Goal: Communication & Community: Answer question/provide support

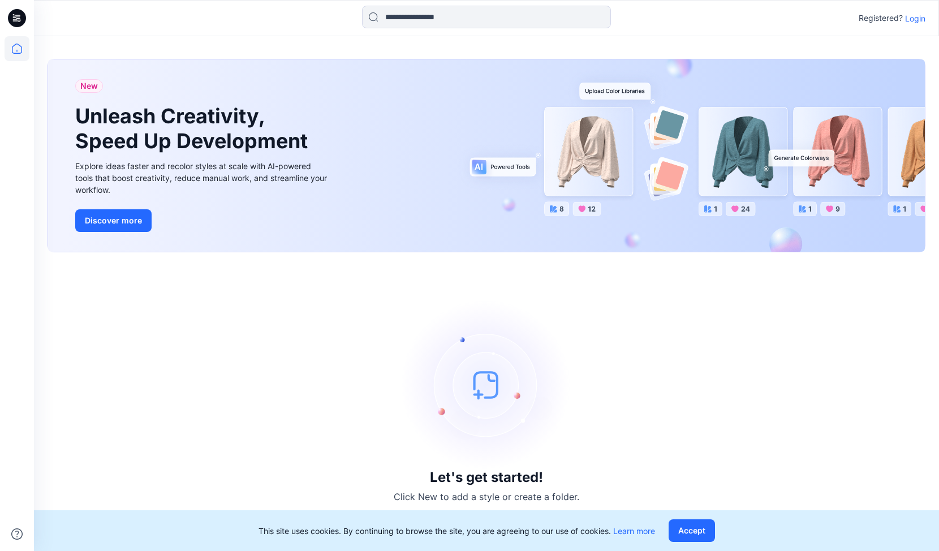
click at [20, 50] on icon at bounding box center [17, 48] width 25 height 25
click at [683, 531] on button "Accept" at bounding box center [692, 530] width 46 height 23
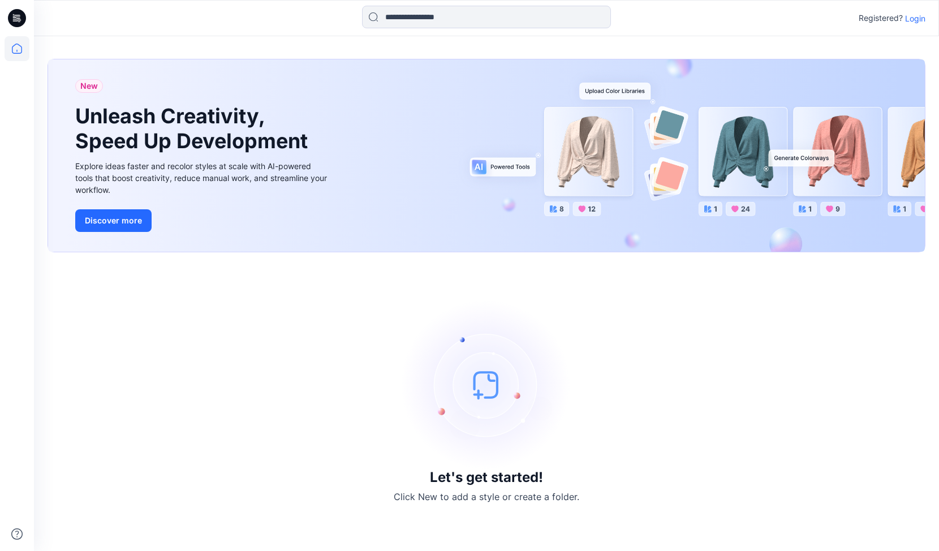
click at [911, 26] on div "Registered? Login" at bounding box center [486, 18] width 905 height 25
click at [913, 20] on p "Login" at bounding box center [915, 18] width 20 height 12
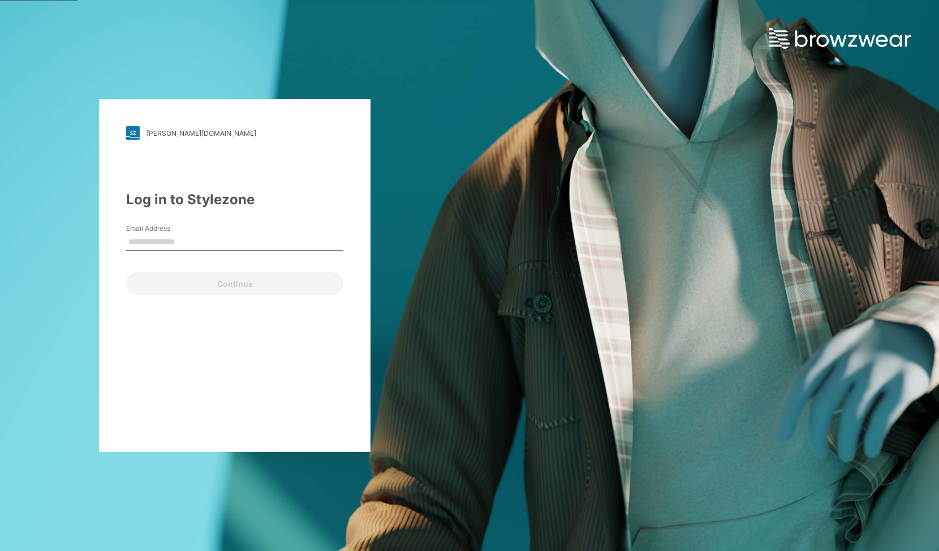
type input "**********"
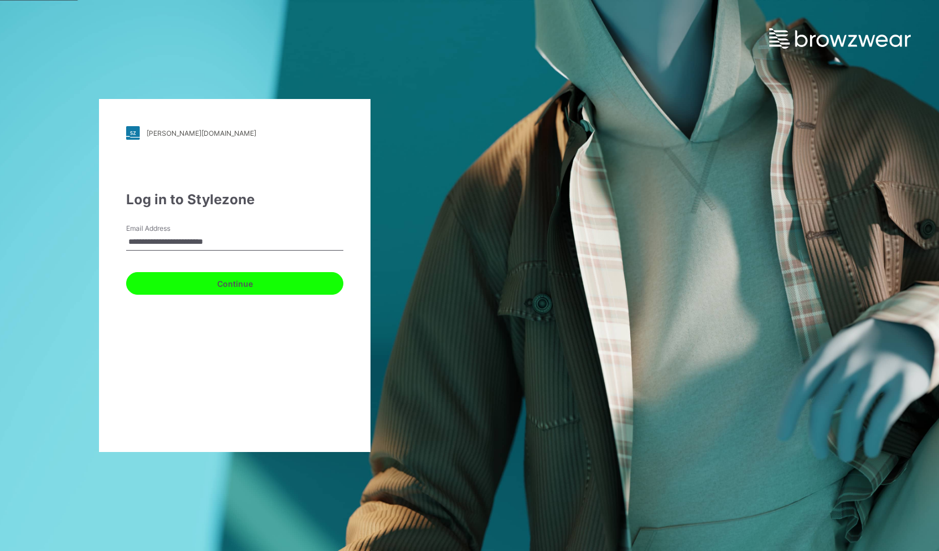
click at [213, 282] on button "Continue" at bounding box center [234, 283] width 217 height 23
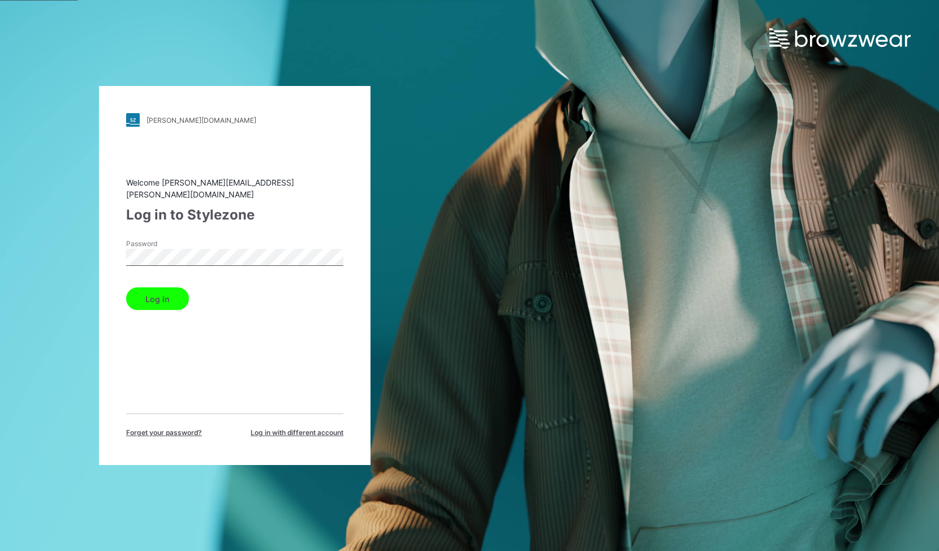
click at [156, 292] on button "Log in" at bounding box center [157, 298] width 63 height 23
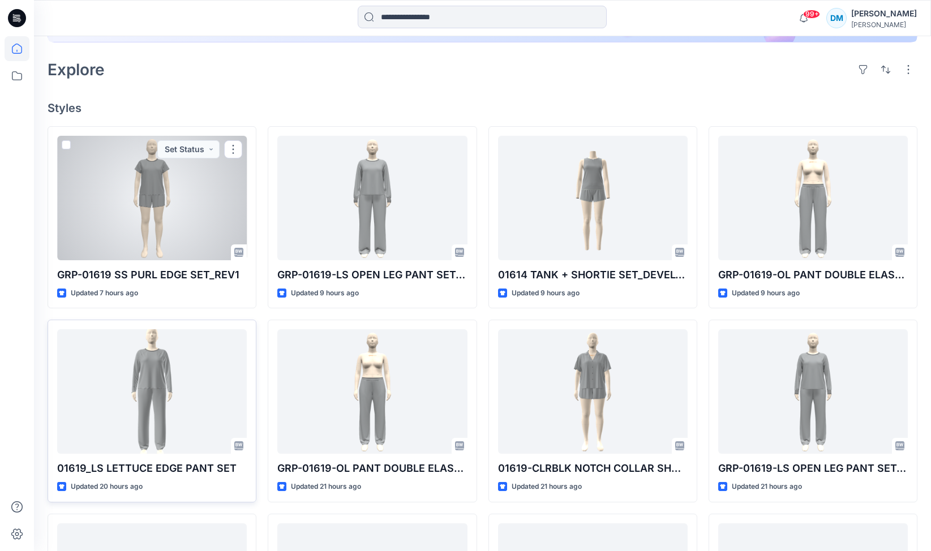
scroll to position [248, 0]
click at [157, 183] on div at bounding box center [152, 198] width 190 height 124
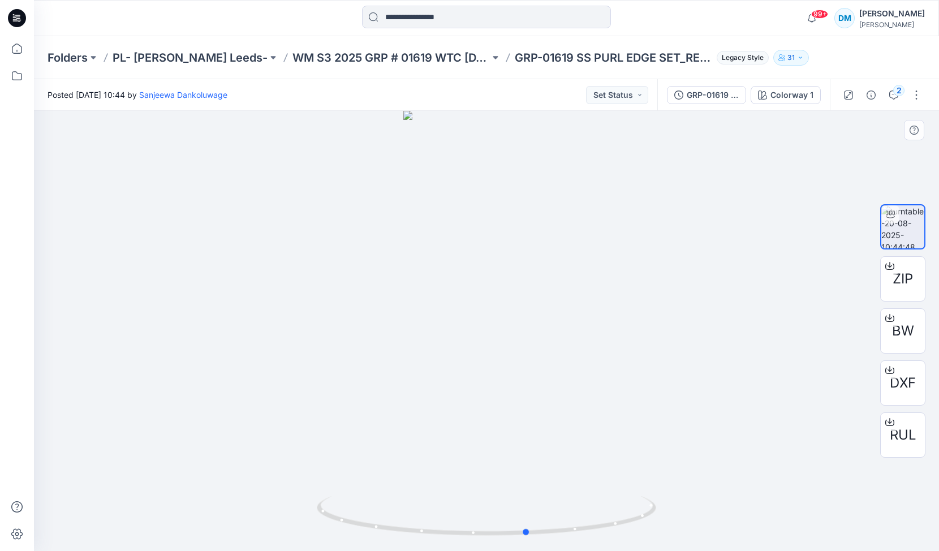
drag, startPoint x: 522, startPoint y: 400, endPoint x: 563, endPoint y: 383, distance: 44.7
click at [563, 383] on div at bounding box center [486, 331] width 905 height 440
click at [642, 96] on button "Set Status" at bounding box center [617, 95] width 62 height 18
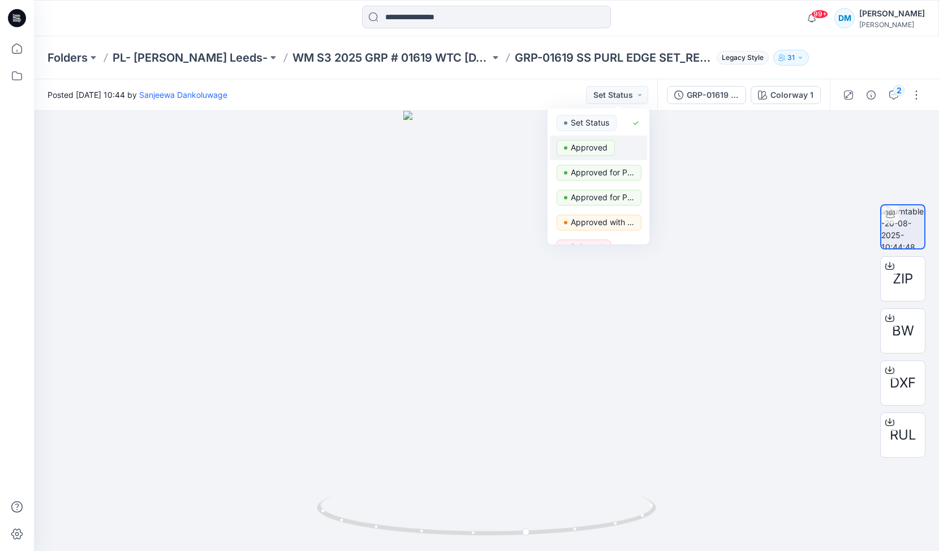
click at [593, 142] on p "Approved" at bounding box center [589, 147] width 37 height 15
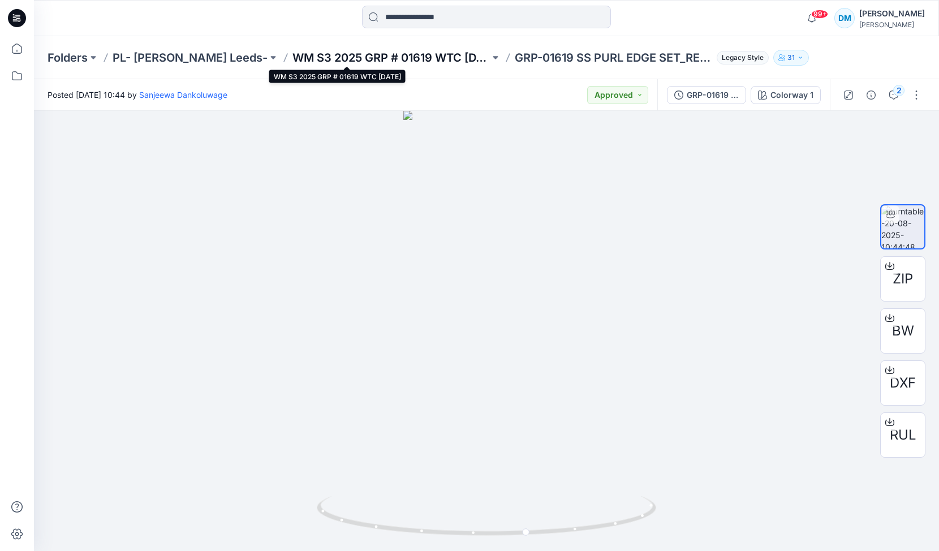
click at [392, 54] on p "WM S3 2025 GRP # 01619 WTC [DATE]" at bounding box center [390, 58] width 197 height 16
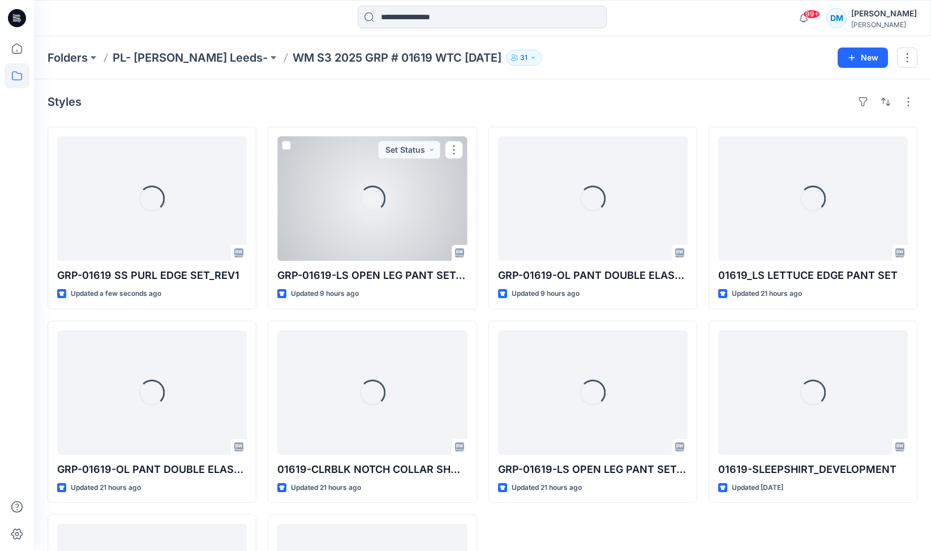
scroll to position [14, 0]
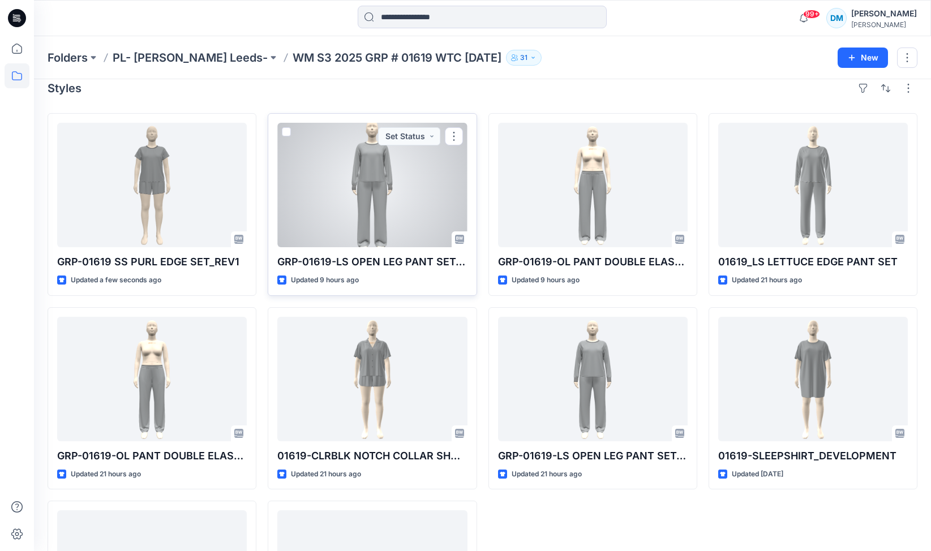
click at [392, 206] on div at bounding box center [372, 185] width 190 height 124
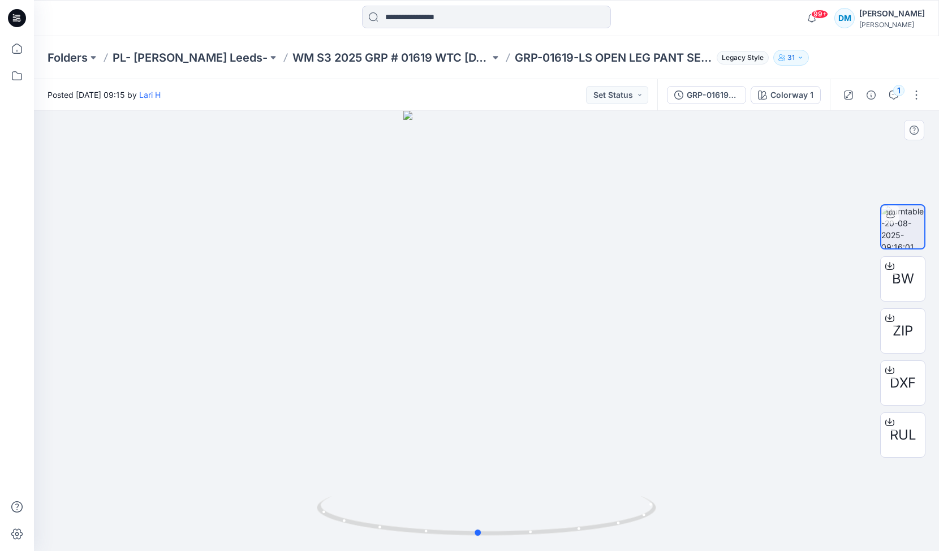
drag, startPoint x: 515, startPoint y: 387, endPoint x: 507, endPoint y: 350, distance: 38.3
click at [507, 350] on div at bounding box center [486, 331] width 905 height 440
click at [632, 102] on button "Set Status" at bounding box center [617, 95] width 62 height 18
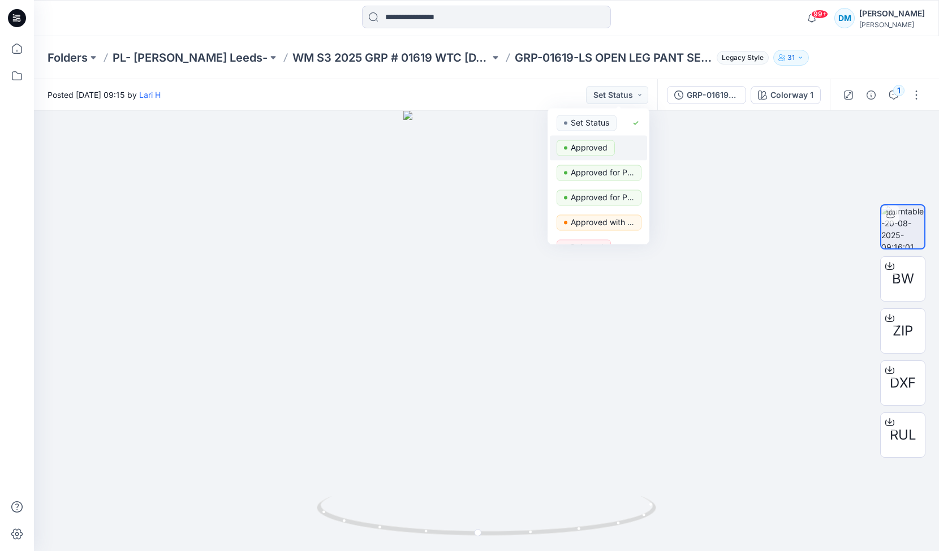
click at [589, 146] on p "Approved" at bounding box center [589, 147] width 37 height 15
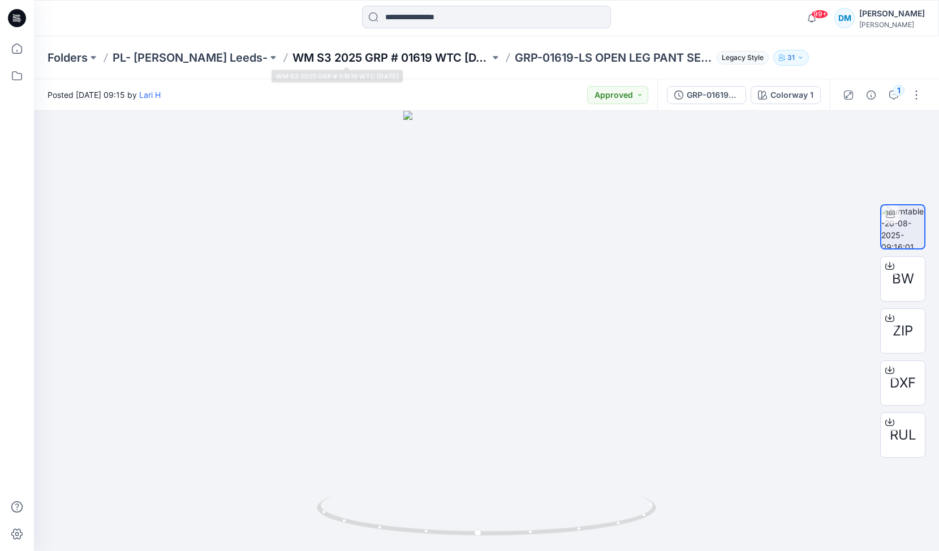
click at [392, 55] on p "WM S3 2025 GRP # 01619 WTC [DATE]" at bounding box center [390, 58] width 197 height 16
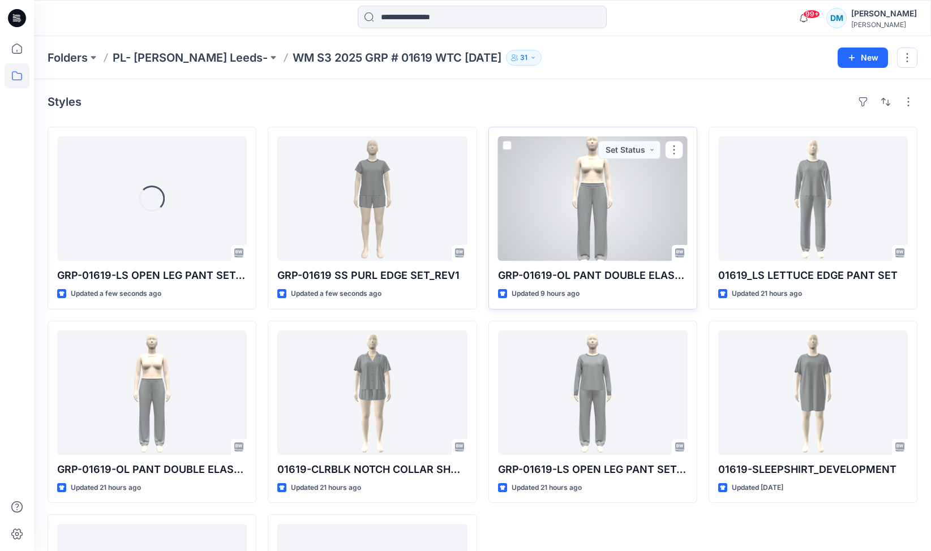
click at [569, 188] on div at bounding box center [593, 198] width 190 height 124
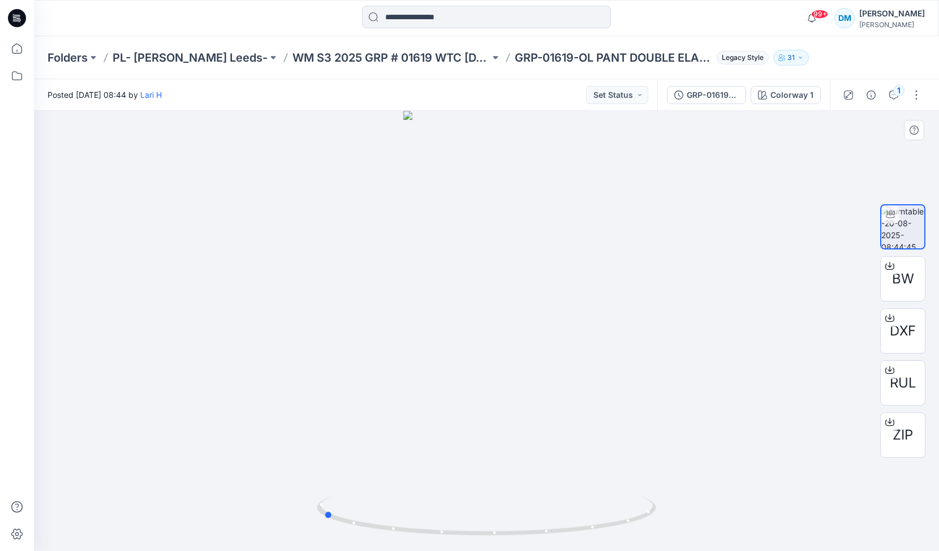
drag, startPoint x: 528, startPoint y: 253, endPoint x: 364, endPoint y: 290, distance: 167.5
click at [364, 290] on div at bounding box center [486, 331] width 905 height 440
drag, startPoint x: 494, startPoint y: 293, endPoint x: 647, endPoint y: 268, distance: 154.3
click at [647, 268] on div at bounding box center [486, 331] width 905 height 440
drag, startPoint x: 475, startPoint y: 534, endPoint x: 481, endPoint y: 533, distance: 6.8
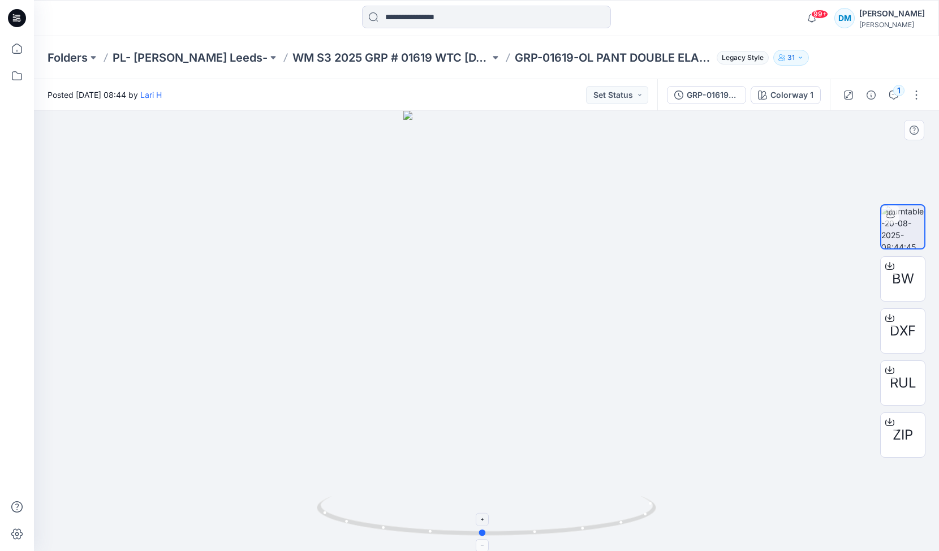
click at [482, 534] on circle at bounding box center [483, 533] width 7 height 7
click at [893, 88] on div "1" at bounding box center [898, 90] width 11 height 11
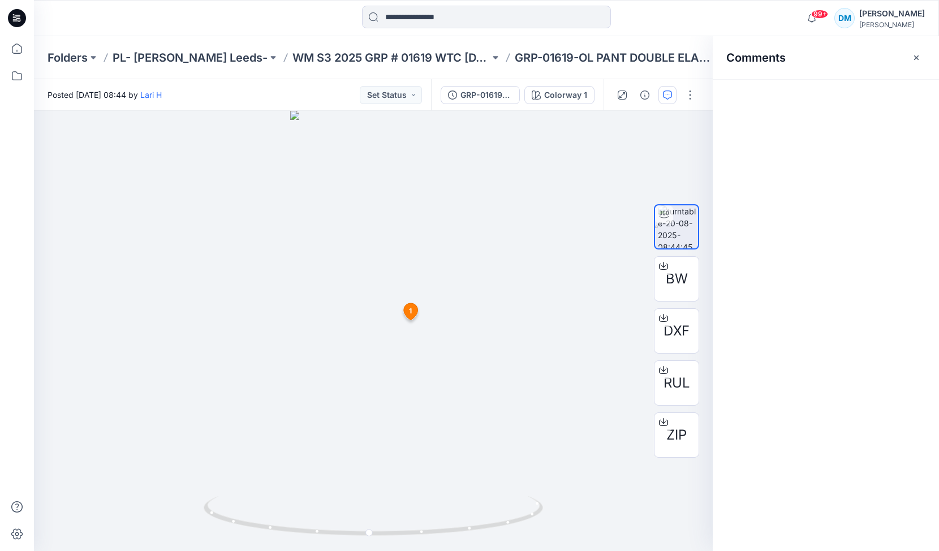
click at [898, 94] on div "Comments" at bounding box center [826, 293] width 226 height 515
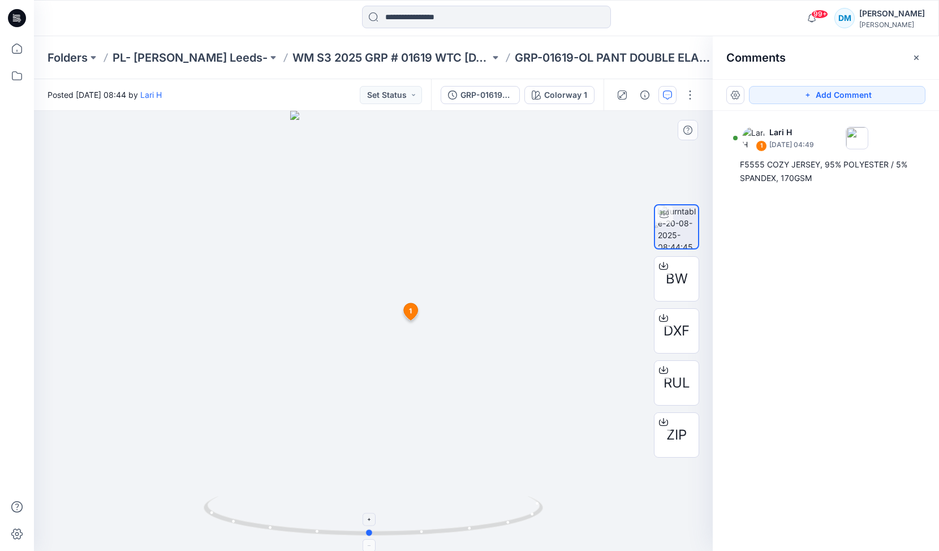
click at [399, 513] on icon at bounding box center [375, 517] width 342 height 42
click at [801, 98] on button "Add Comment" at bounding box center [837, 95] width 177 height 18
click at [406, 511] on div "2 1 Lari H [DATE] 04:49 F5555 COZY JERSEY, 95% POLYESTER / 5% SPANDEX, 170GSM R…" at bounding box center [373, 331] width 679 height 440
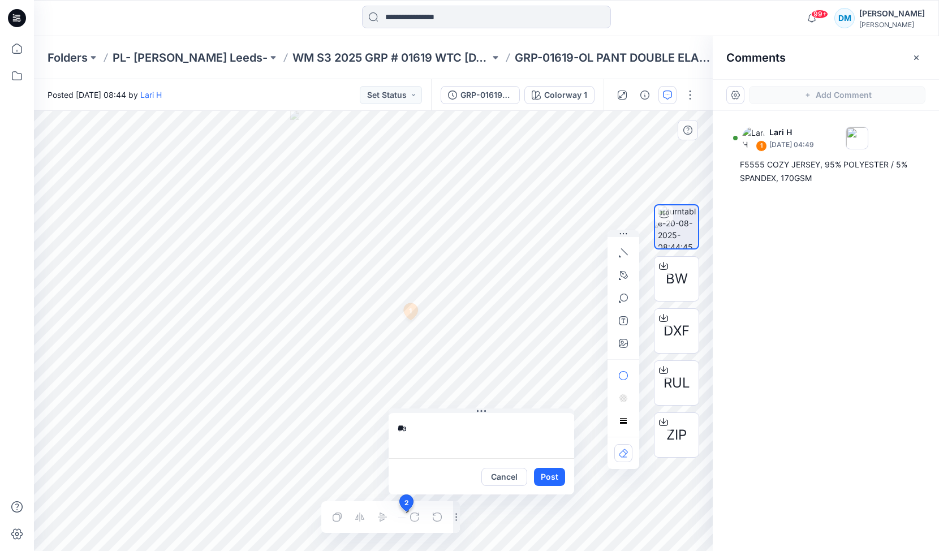
type textarea "*"
type textarea "**********"
click at [554, 472] on button "Post" at bounding box center [549, 477] width 31 height 18
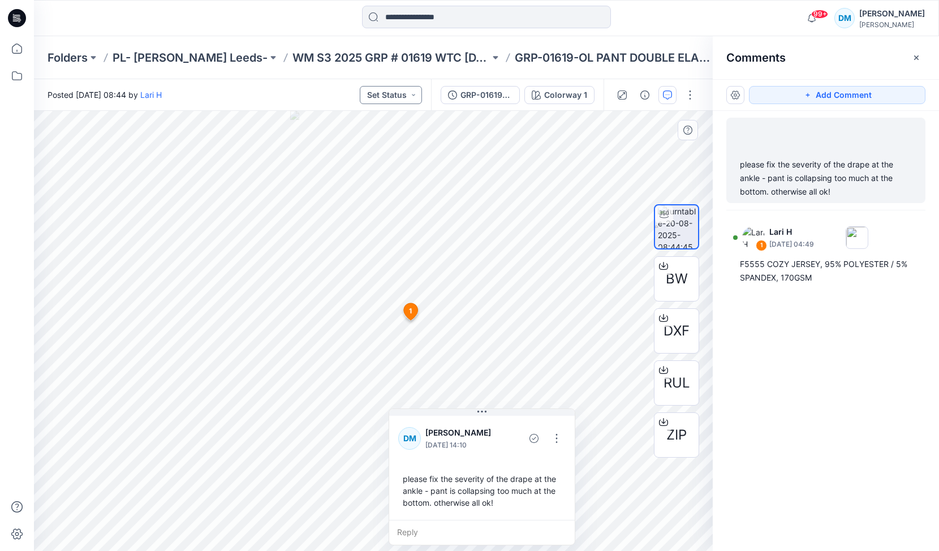
click at [402, 96] on button "Set Status" at bounding box center [391, 95] width 62 height 18
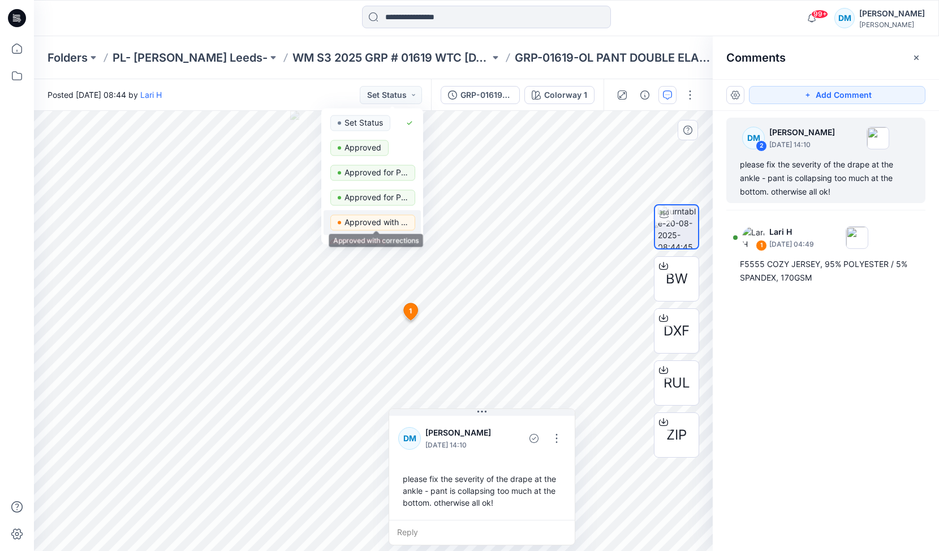
click at [384, 218] on p "Approved with corrections" at bounding box center [376, 222] width 63 height 15
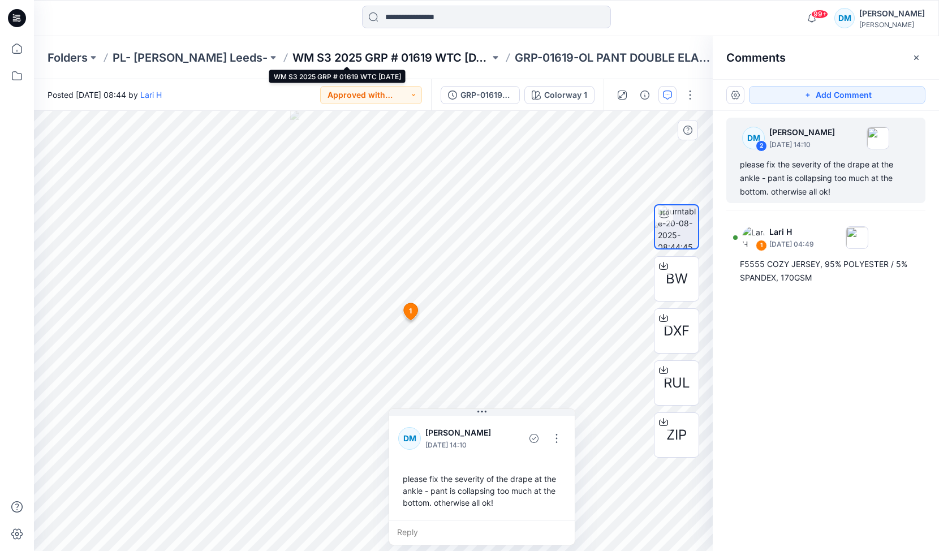
click at [384, 55] on p "WM S3 2025 GRP # 01619 WTC [DATE]" at bounding box center [390, 58] width 197 height 16
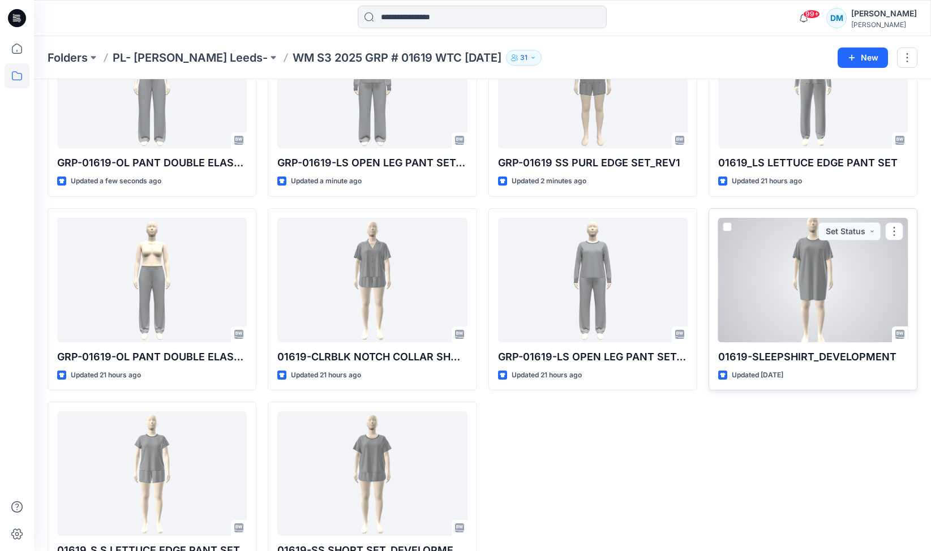
scroll to position [132, 0]
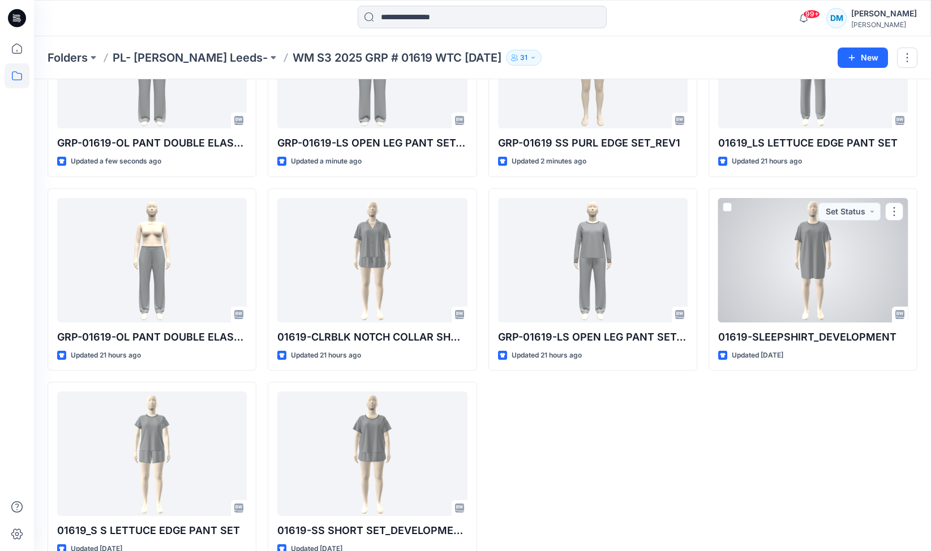
click at [805, 289] on div at bounding box center [813, 260] width 190 height 124
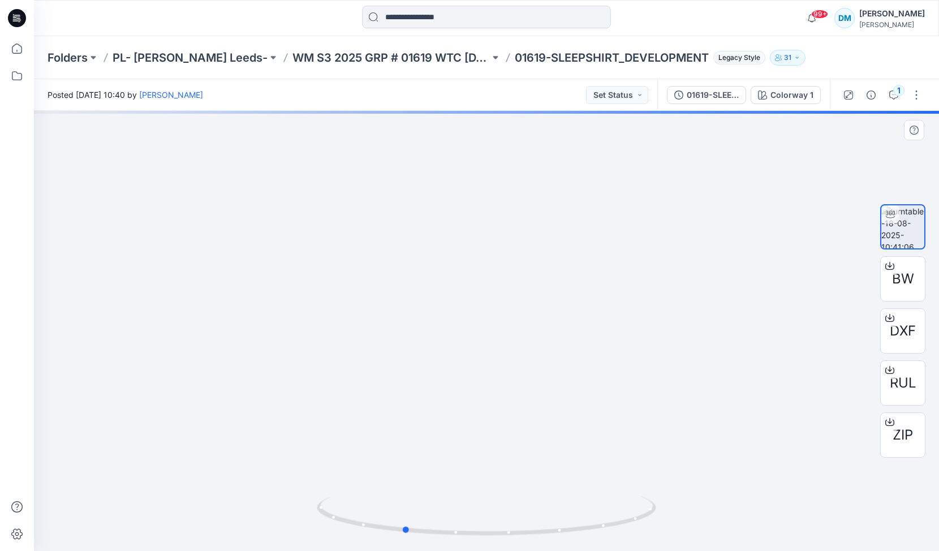
drag, startPoint x: 518, startPoint y: 386, endPoint x: 435, endPoint y: 399, distance: 84.1
click at [435, 399] on div at bounding box center [486, 331] width 905 height 440
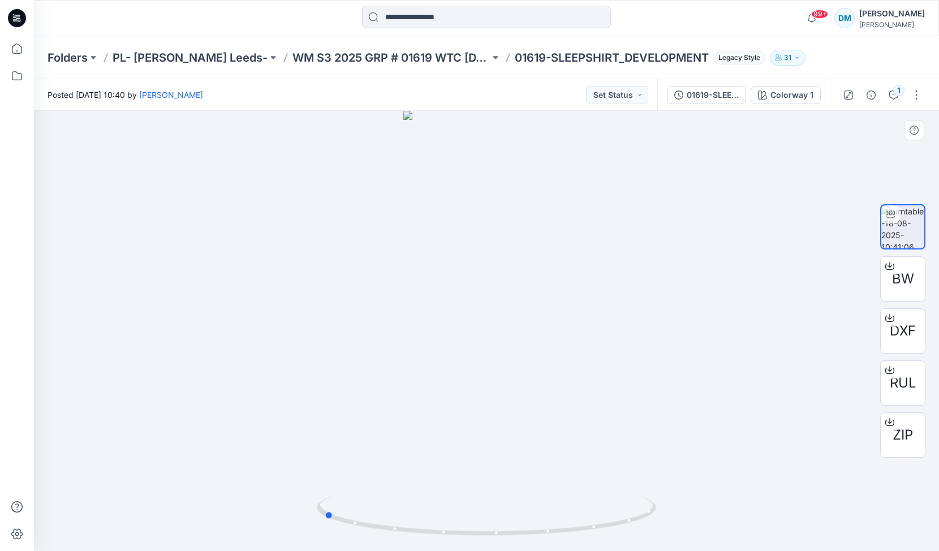
drag, startPoint x: 523, startPoint y: 352, endPoint x: 443, endPoint y: 351, distance: 79.8
click at [443, 351] on div at bounding box center [486, 331] width 905 height 440
drag, startPoint x: 543, startPoint y: 251, endPoint x: 485, endPoint y: 260, distance: 59.0
click at [485, 260] on div at bounding box center [486, 331] width 905 height 440
drag, startPoint x: 510, startPoint y: 253, endPoint x: 437, endPoint y: 262, distance: 73.5
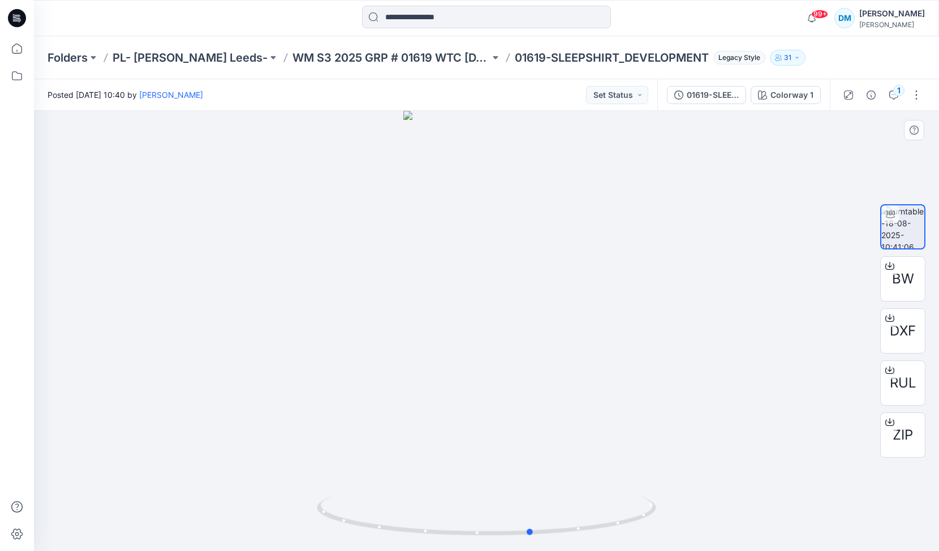
click at [437, 262] on div at bounding box center [486, 331] width 905 height 440
drag, startPoint x: 434, startPoint y: 263, endPoint x: 429, endPoint y: 315, distance: 52.4
click at [429, 316] on img at bounding box center [487, 234] width 372 height 634
click at [900, 89] on div "1" at bounding box center [898, 90] width 11 height 11
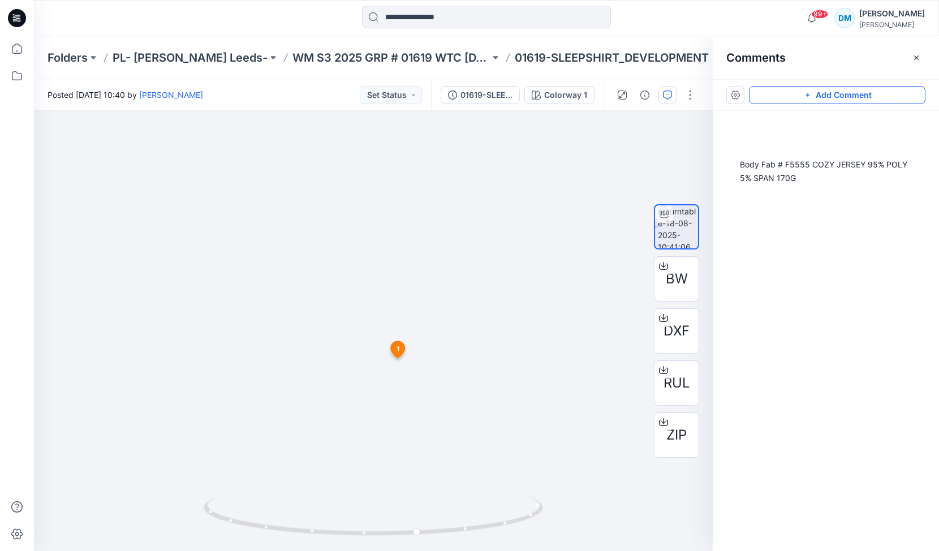
click at [805, 96] on icon "button" at bounding box center [807, 95] width 9 height 9
click at [248, 231] on div "2 1 [PERSON_NAME] [DATE] 06:49 Body Fab # F5555 COZY JERSEY 95% POLY 5% SPAN 17…" at bounding box center [373, 331] width 679 height 440
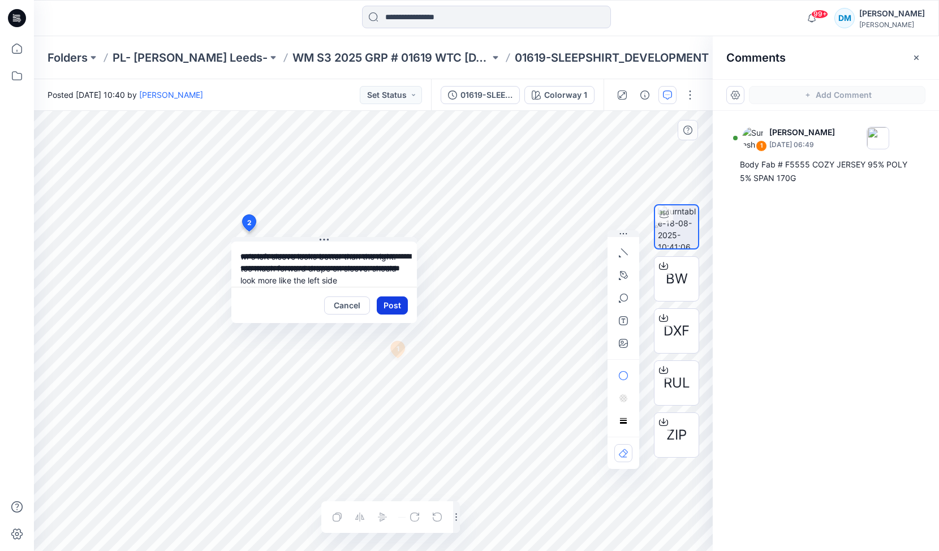
type textarea "**********"
click at [395, 307] on button "Post" at bounding box center [392, 305] width 31 height 18
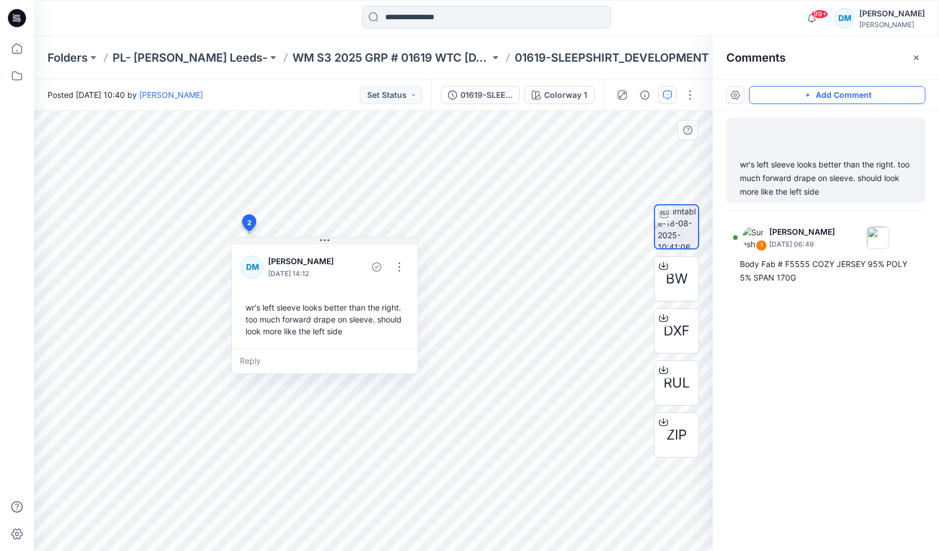
click at [815, 92] on button "Add Comment" at bounding box center [837, 95] width 177 height 18
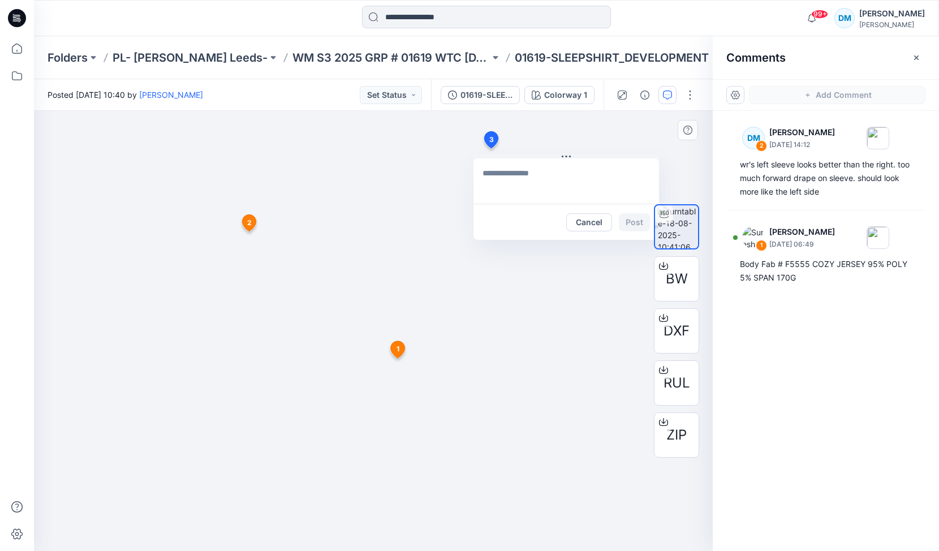
click at [490, 149] on div "3 Cancel Post 1 [PERSON_NAME] [DATE] 06:49 Body Fab # F5555 COZY JERSEY 95% POL…" at bounding box center [373, 331] width 679 height 440
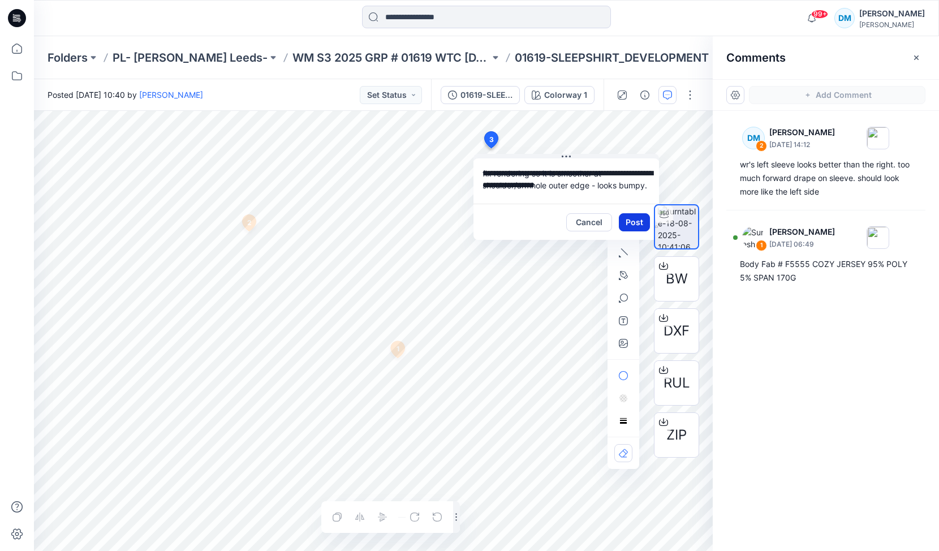
type textarea "**********"
click at [621, 221] on button "Post" at bounding box center [634, 222] width 31 height 18
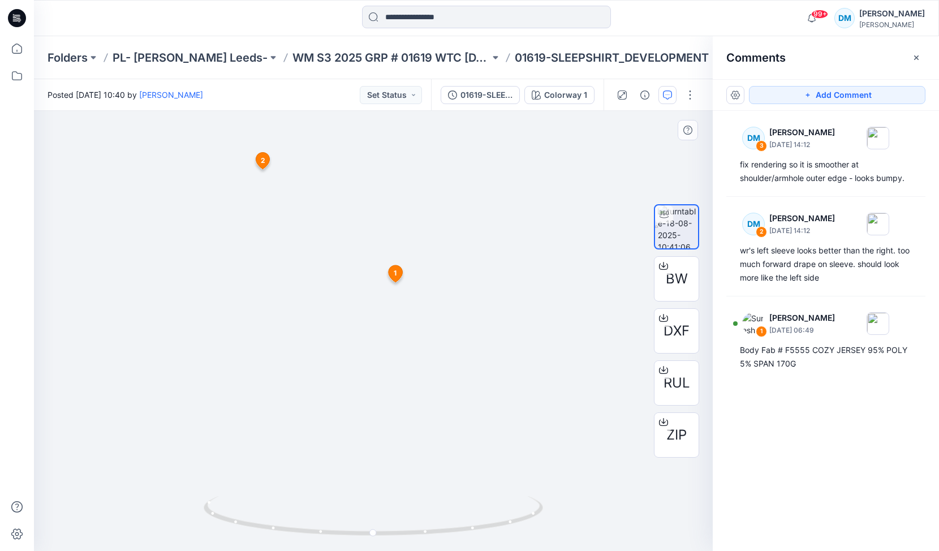
drag, startPoint x: 399, startPoint y: 316, endPoint x: 338, endPoint y: 315, distance: 61.7
click at [338, 315] on img at bounding box center [373, 222] width 330 height 658
drag, startPoint x: 373, startPoint y: 534, endPoint x: 570, endPoint y: 500, distance: 199.9
click at [570, 500] on div at bounding box center [373, 331] width 679 height 440
click at [672, 96] on button "button" at bounding box center [668, 95] width 18 height 18
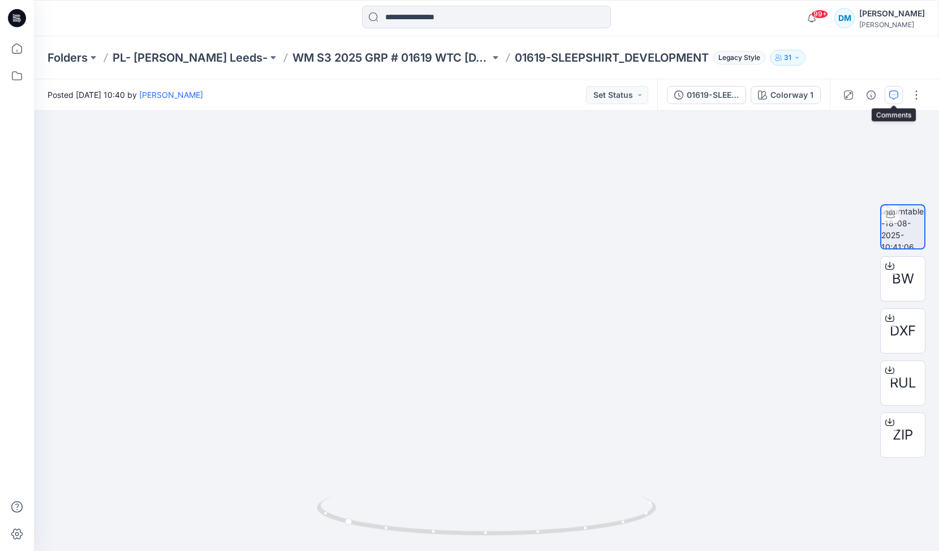
click at [889, 93] on icon "button" at bounding box center [893, 95] width 9 height 9
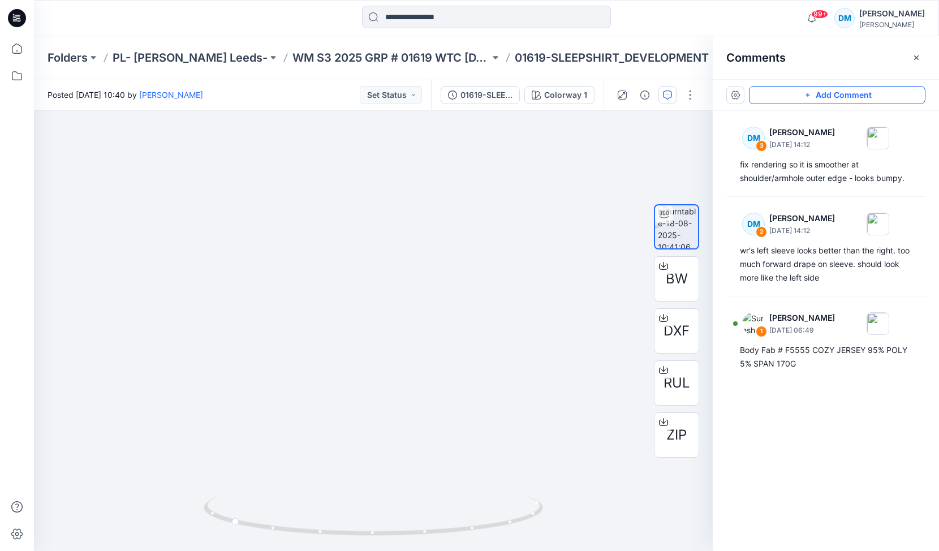
click at [795, 92] on button "Add Comment" at bounding box center [837, 95] width 177 height 18
click at [355, 277] on div "4" at bounding box center [373, 331] width 679 height 440
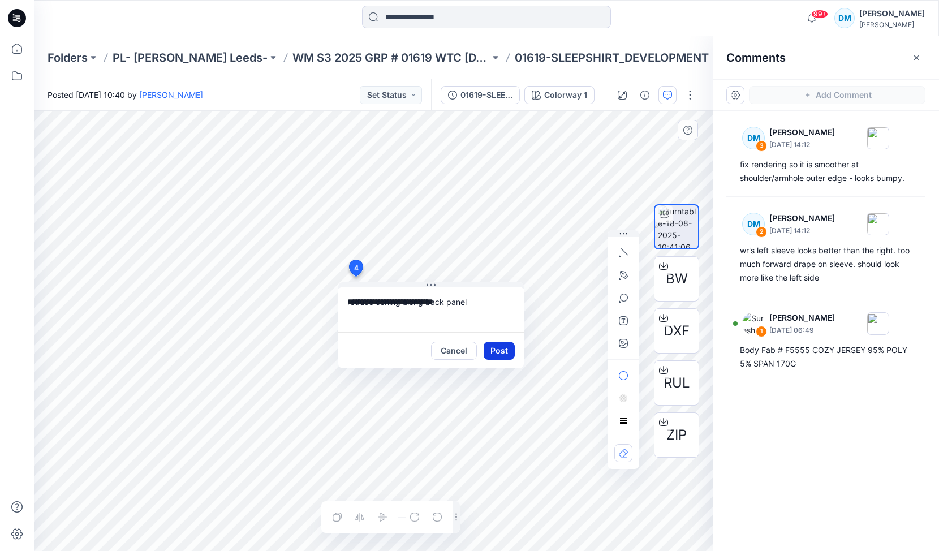
type textarea "**********"
click at [498, 342] on button "Post" at bounding box center [499, 351] width 31 height 18
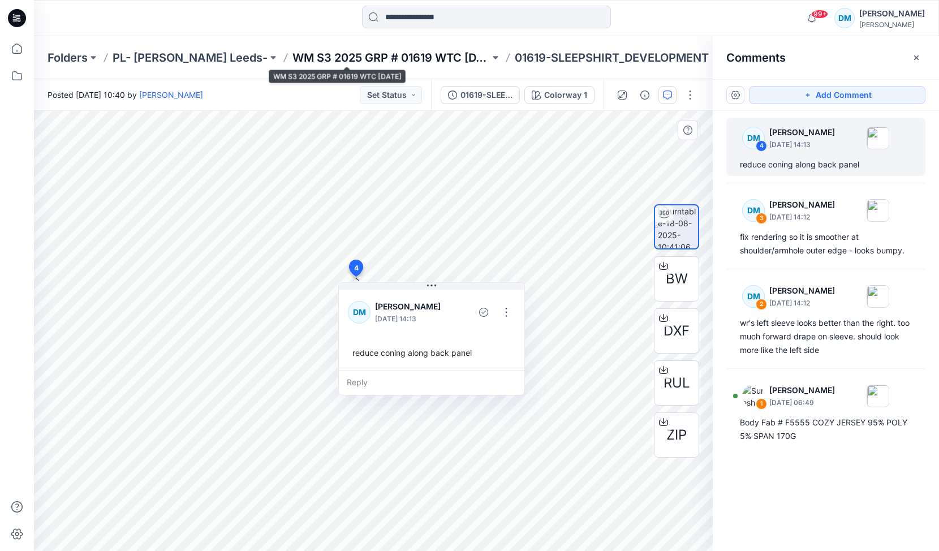
click at [353, 51] on p "WM S3 2025 GRP # 01619 WTC [DATE]" at bounding box center [390, 58] width 197 height 16
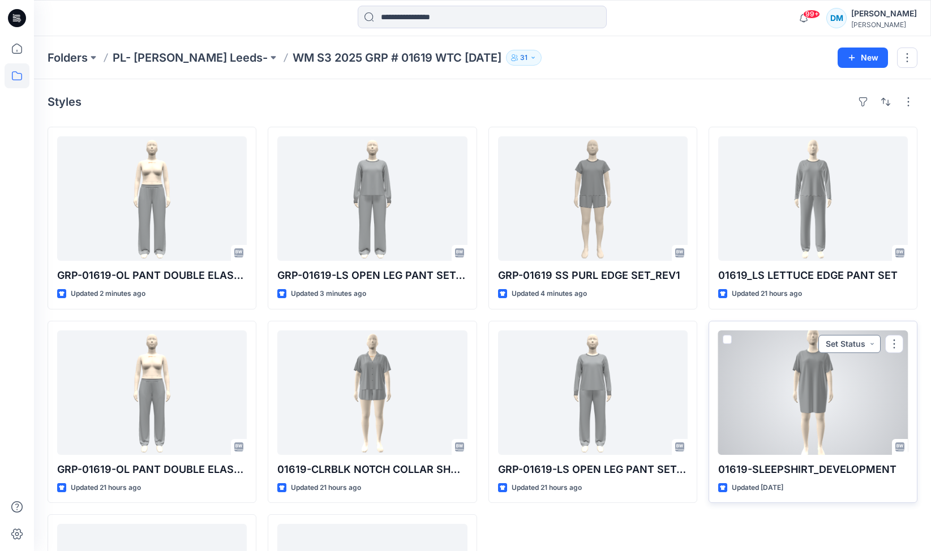
click at [859, 340] on button "Set Status" at bounding box center [849, 344] width 62 height 18
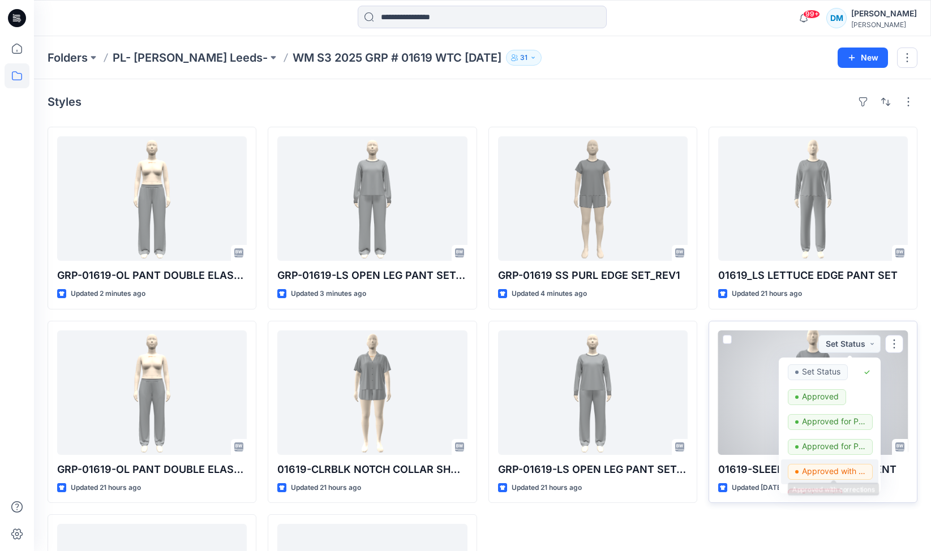
click at [821, 468] on p "Approved with corrections" at bounding box center [833, 471] width 63 height 15
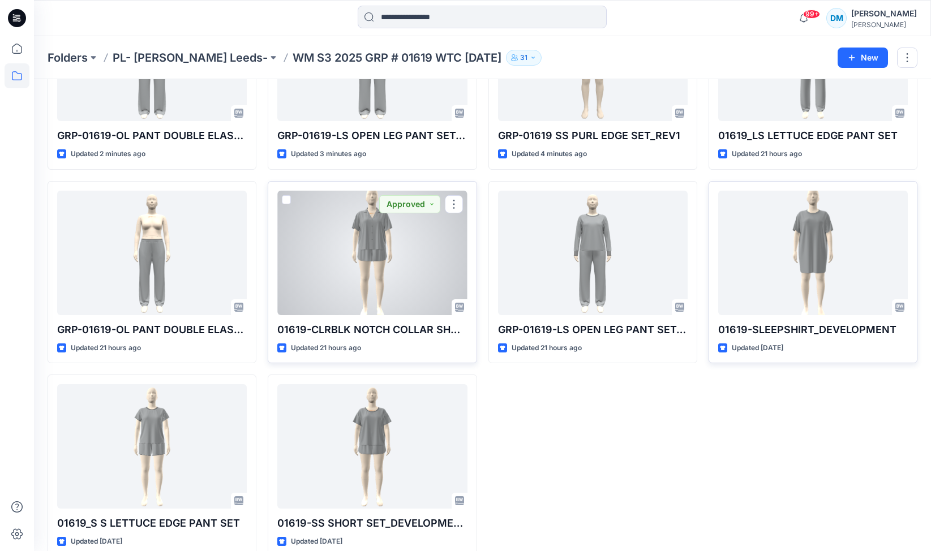
scroll to position [159, 0]
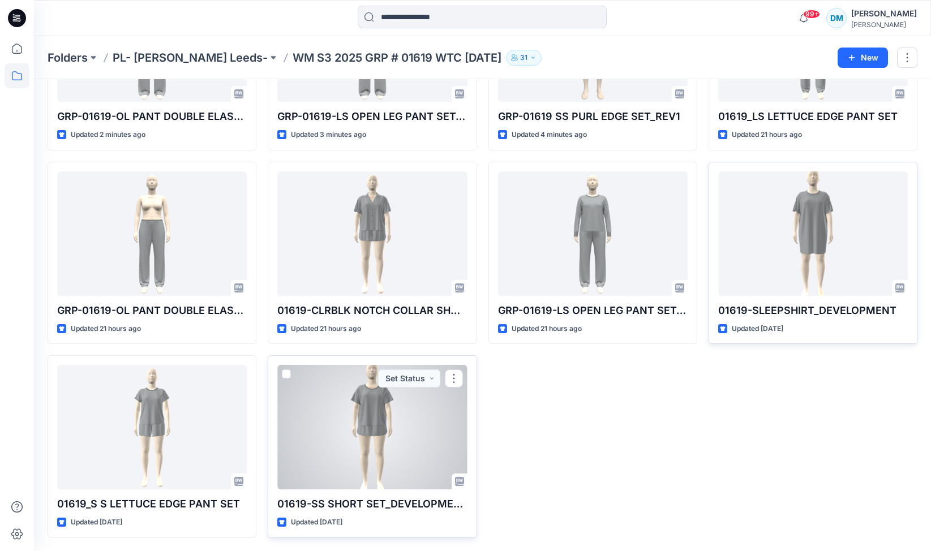
click at [373, 417] on div at bounding box center [372, 427] width 190 height 124
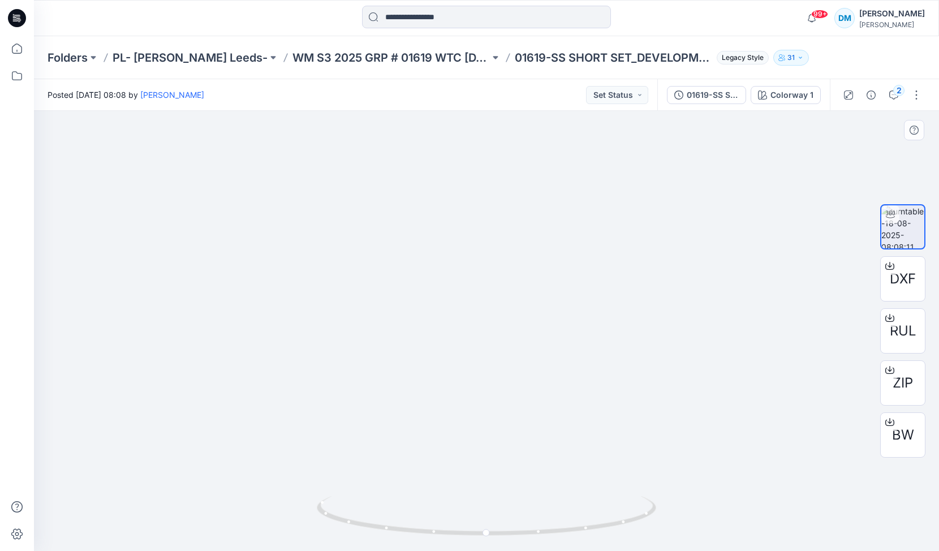
click at [501, 251] on img at bounding box center [486, 315] width 191 height 474
click at [894, 94] on icon "button" at bounding box center [893, 95] width 9 height 9
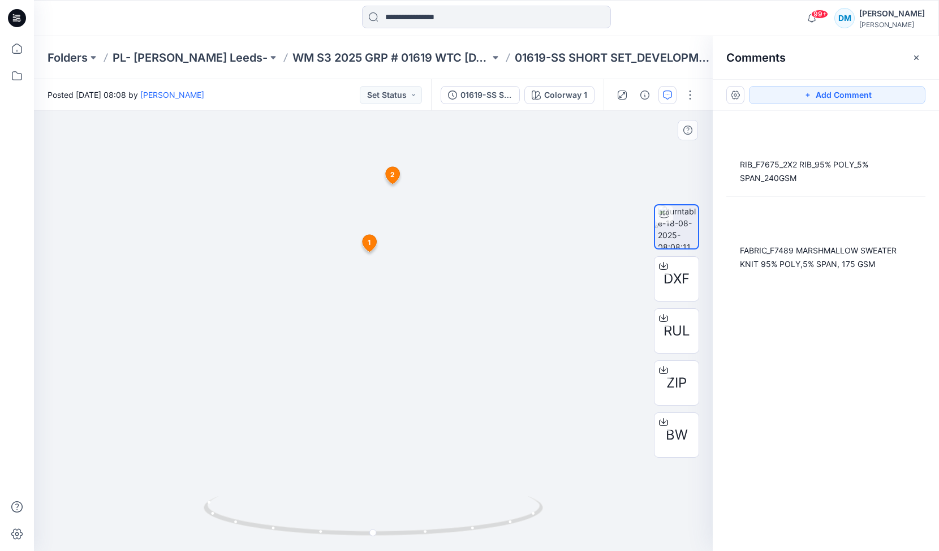
click at [402, 208] on img at bounding box center [373, 315] width 191 height 474
drag, startPoint x: 362, startPoint y: 509, endPoint x: 325, endPoint y: 507, distance: 36.3
click at [326, 507] on icon at bounding box center [375, 517] width 342 height 42
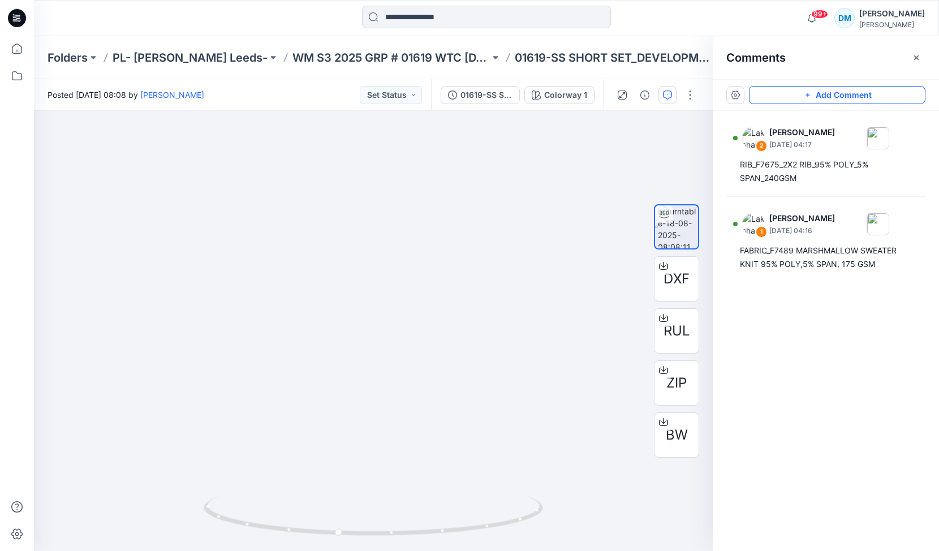
click at [834, 97] on button "Add Comment" at bounding box center [837, 95] width 177 height 18
click at [429, 205] on div "3" at bounding box center [373, 331] width 679 height 440
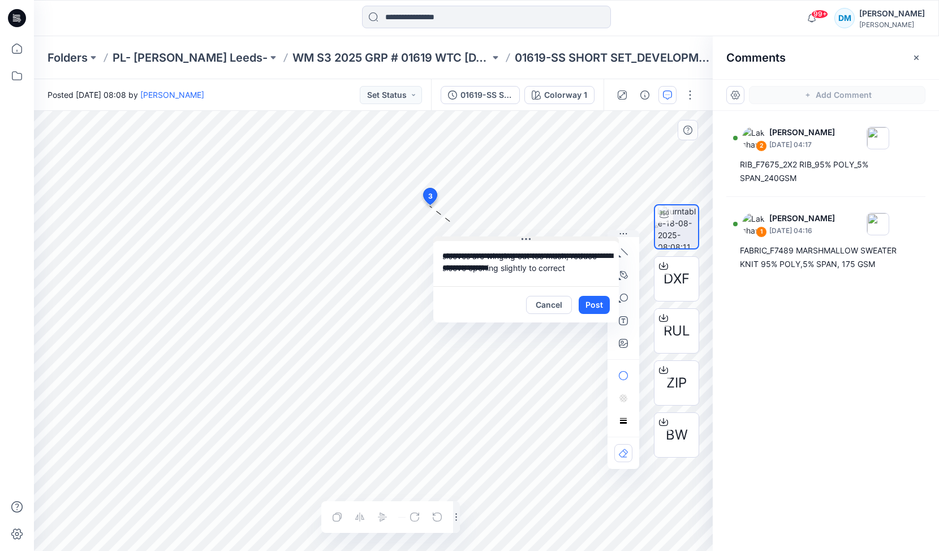
drag, startPoint x: 504, startPoint y: 211, endPoint x: 522, endPoint y: 234, distance: 29.4
click at [524, 236] on icon at bounding box center [526, 239] width 9 height 9
drag, startPoint x: 573, startPoint y: 272, endPoint x: 570, endPoint y: 256, distance: 16.2
click at [570, 256] on textarea "**********" at bounding box center [525, 262] width 186 height 45
type textarea "**********"
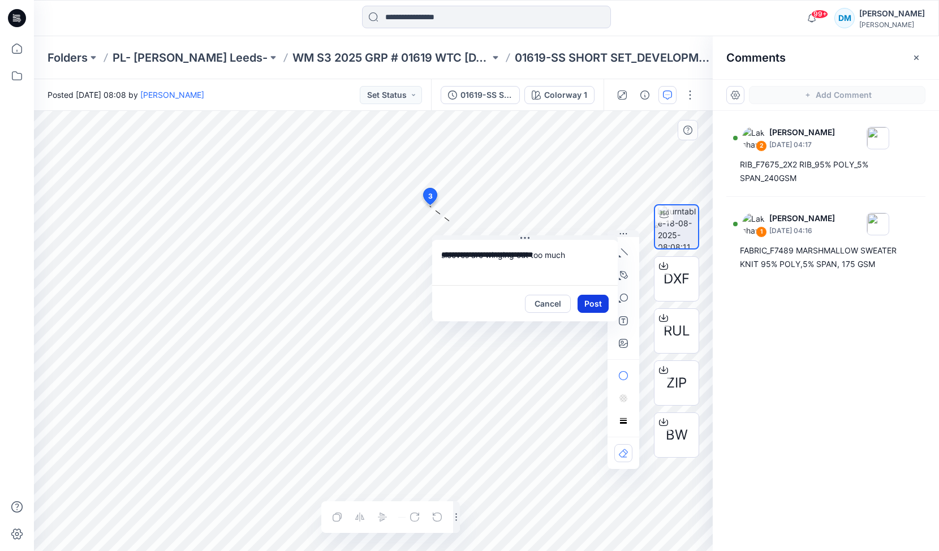
click at [598, 302] on button "Post" at bounding box center [593, 304] width 31 height 18
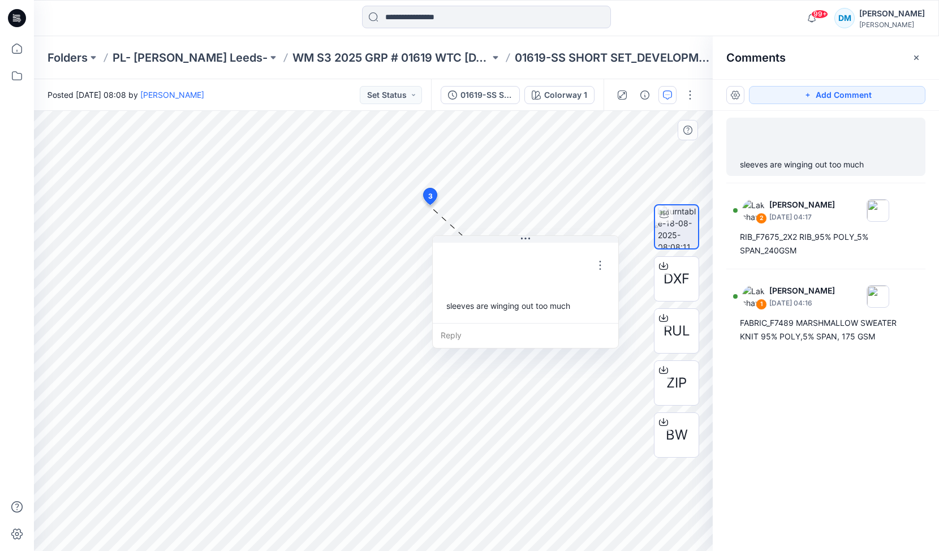
click at [442, 277] on div "4 3 sleeves are winging out too much Reply Layer 1" at bounding box center [373, 331] width 679 height 440
click at [438, 267] on div "4 3 [PERSON_NAME] [DATE] 14:13 sleeves are winging out too much Reply Layer 1" at bounding box center [373, 331] width 679 height 440
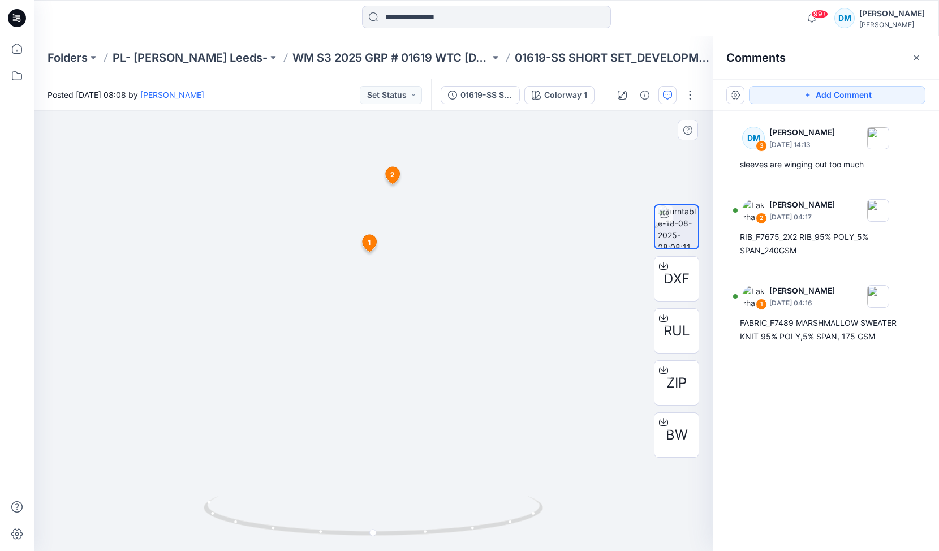
click at [420, 215] on img at bounding box center [373, 315] width 191 height 474
drag, startPoint x: 420, startPoint y: 216, endPoint x: 366, endPoint y: 299, distance: 99.3
click at [366, 302] on img at bounding box center [373, 331] width 191 height 440
click at [381, 233] on img at bounding box center [373, 329] width 191 height 444
click at [328, 241] on img at bounding box center [373, 329] width 191 height 444
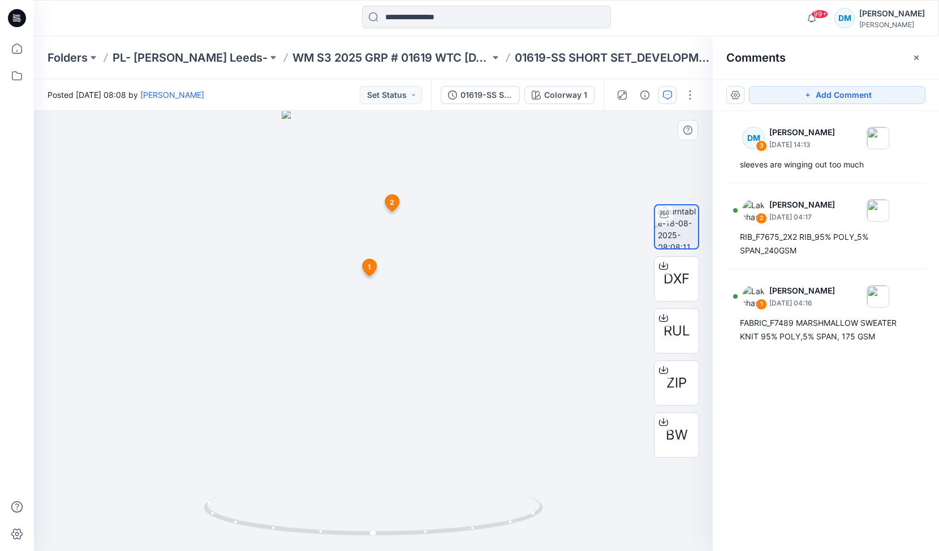
drag, startPoint x: 444, startPoint y: 255, endPoint x: 359, endPoint y: 265, distance: 85.5
click at [359, 266] on img at bounding box center [373, 330] width 183 height 441
drag, startPoint x: 385, startPoint y: 302, endPoint x: 318, endPoint y: 303, distance: 66.8
click at [318, 303] on img at bounding box center [373, 330] width 183 height 442
click at [445, 230] on img at bounding box center [373, 330] width 183 height 442
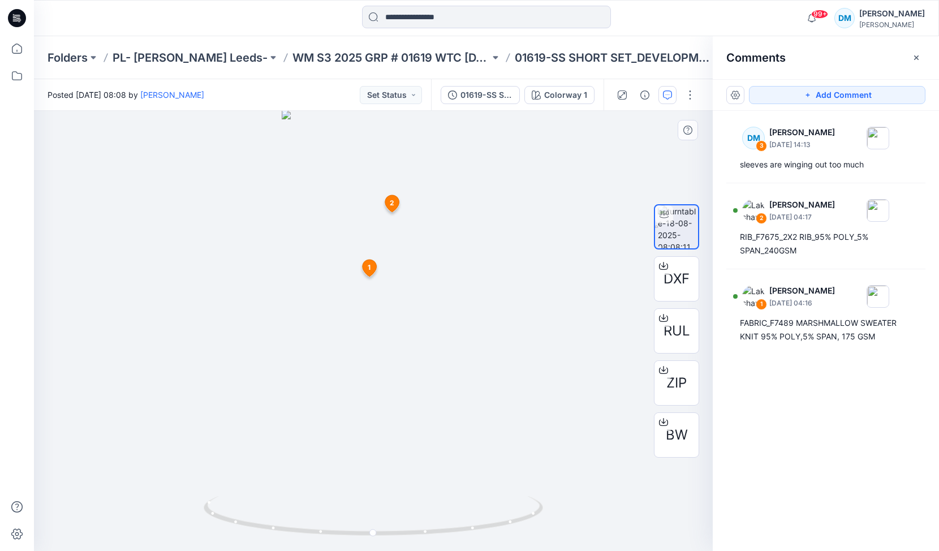
drag, startPoint x: 413, startPoint y: 278, endPoint x: 350, endPoint y: 287, distance: 63.4
click at [350, 286] on img at bounding box center [373, 330] width 183 height 441
click at [374, 528] on icon at bounding box center [375, 517] width 342 height 42
click at [373, 517] on icon at bounding box center [374, 520] width 7 height 7
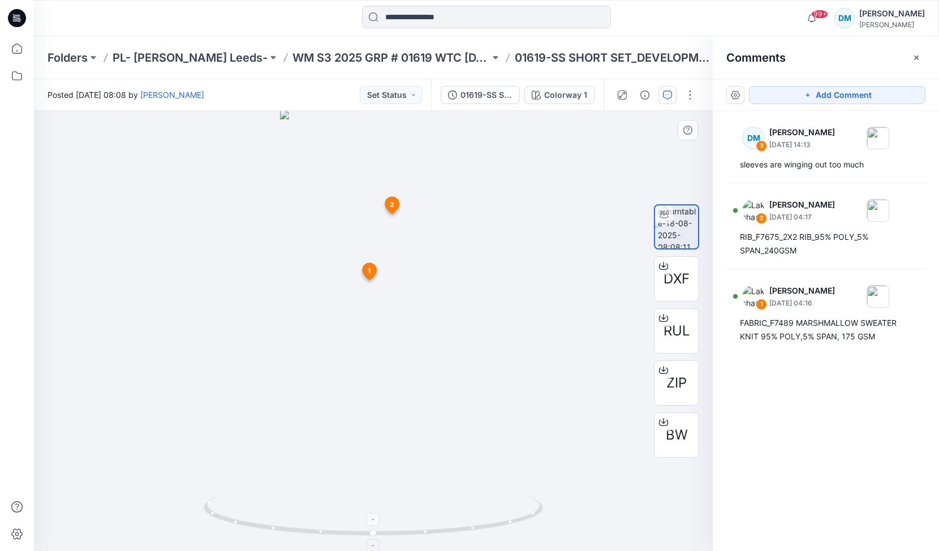
click at [373, 517] on icon at bounding box center [374, 520] width 7 height 7
click at [373, 517] on foreignobject at bounding box center [373, 519] width 13 height 13
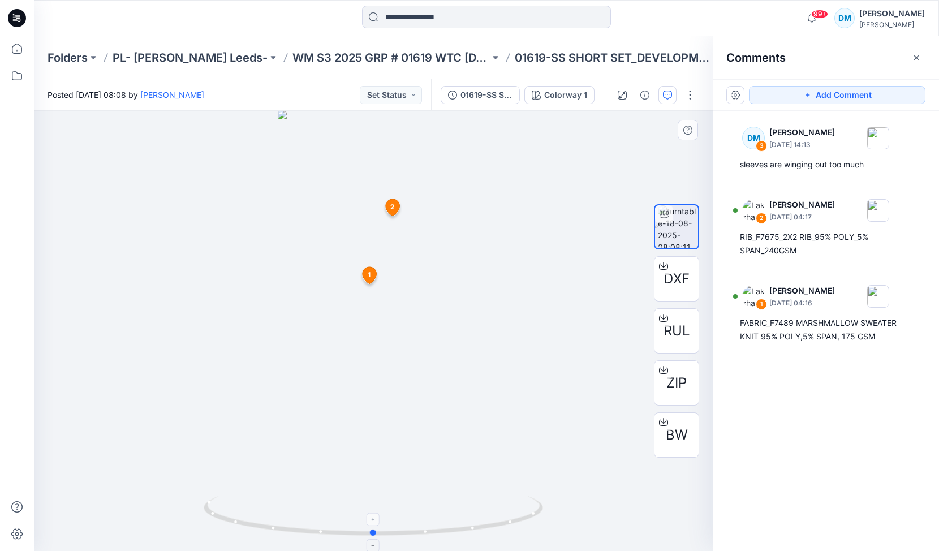
click at [373, 517] on foreignobject at bounding box center [373, 519] width 13 height 13
drag, startPoint x: 401, startPoint y: 484, endPoint x: 347, endPoint y: 483, distance: 53.7
click at [349, 484] on img at bounding box center [373, 330] width 191 height 441
drag, startPoint x: 376, startPoint y: 532, endPoint x: 447, endPoint y: 520, distance: 72.2
click at [447, 520] on icon at bounding box center [375, 517] width 342 height 42
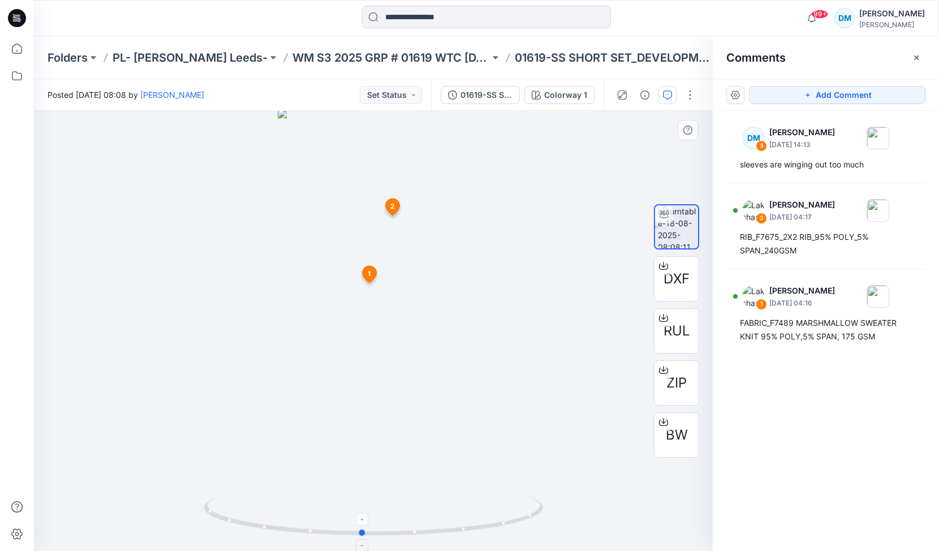
drag, startPoint x: 457, startPoint y: 526, endPoint x: 396, endPoint y: 531, distance: 60.7
click at [396, 531] on icon at bounding box center [375, 517] width 342 height 42
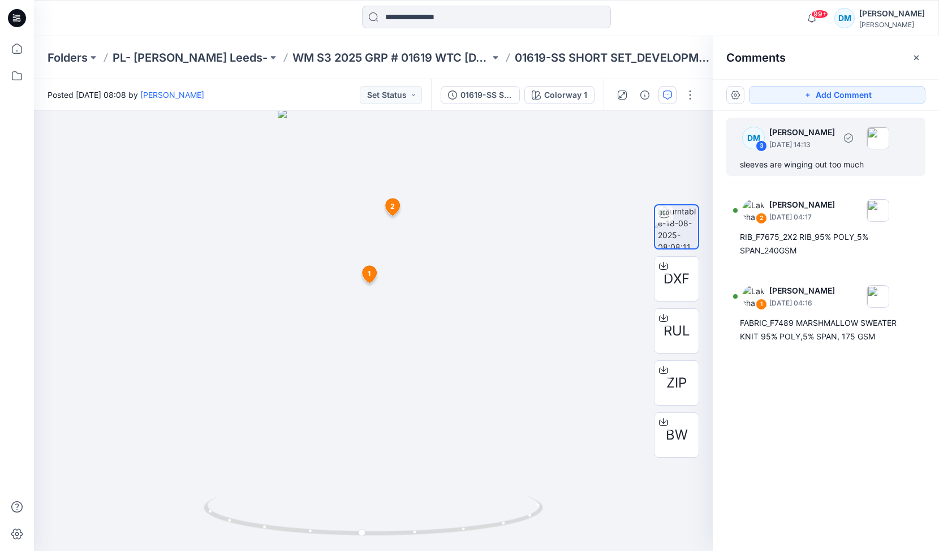
click at [819, 141] on p "[DATE] 14:13" at bounding box center [802, 144] width 66 height 11
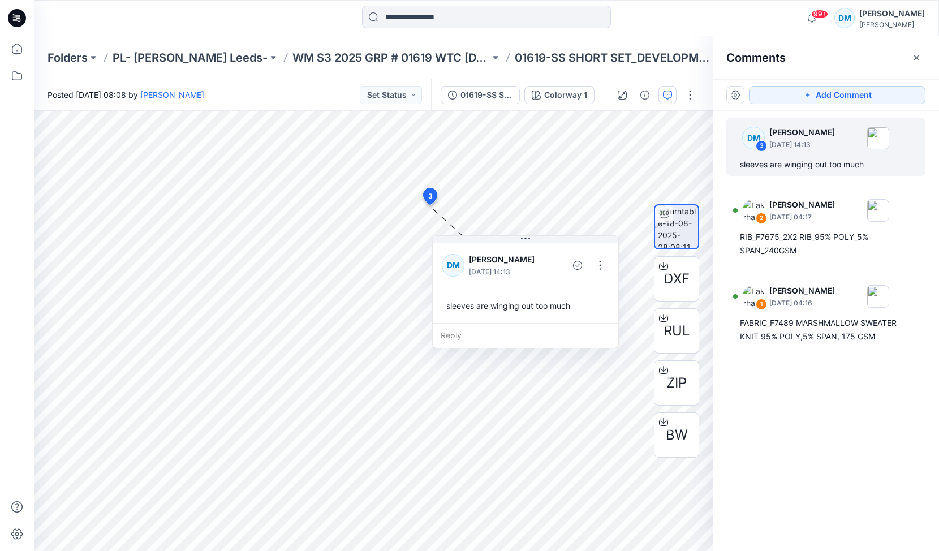
click at [511, 302] on div "sleeves are winging out too much" at bounding box center [525, 305] width 167 height 21
click at [604, 264] on button "button" at bounding box center [600, 265] width 18 height 18
click at [597, 288] on p "Edit comment" at bounding box center [603, 292] width 51 height 12
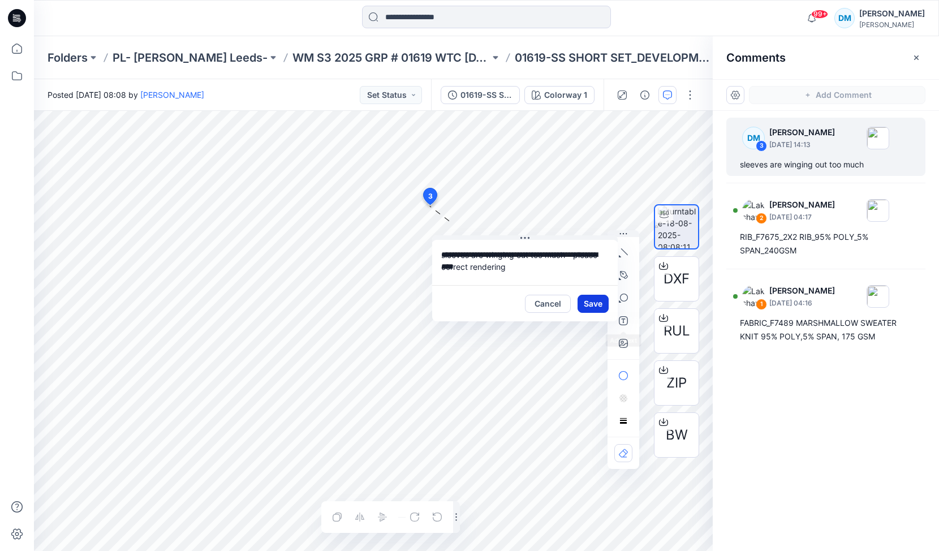
type textarea "**********"
click at [597, 306] on button "Save" at bounding box center [593, 304] width 31 height 18
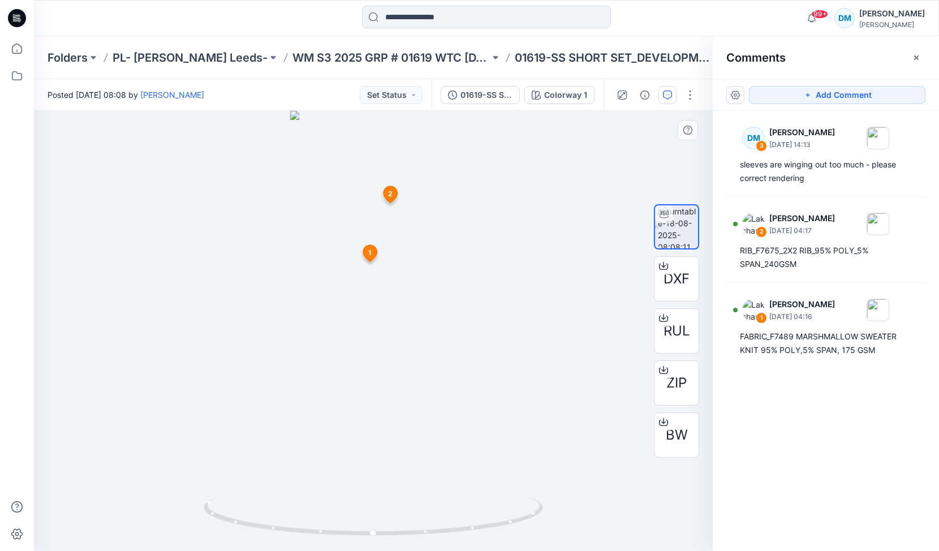
click at [367, 359] on img at bounding box center [373, 331] width 166 height 440
click at [406, 100] on button "Set Status" at bounding box center [391, 95] width 62 height 18
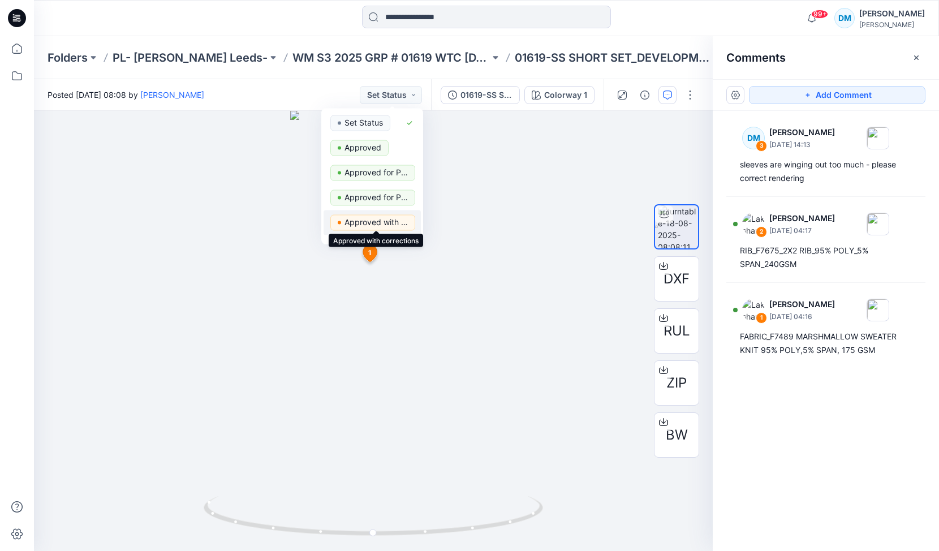
click at [378, 220] on p "Approved with corrections" at bounding box center [376, 222] width 63 height 15
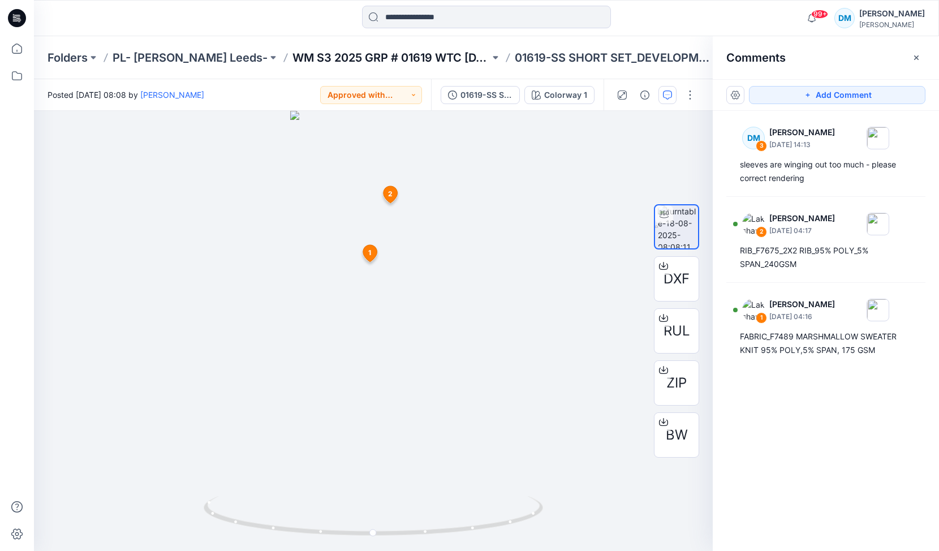
click at [373, 51] on p "WM S3 2025 GRP # 01619 WTC [DATE]" at bounding box center [390, 58] width 197 height 16
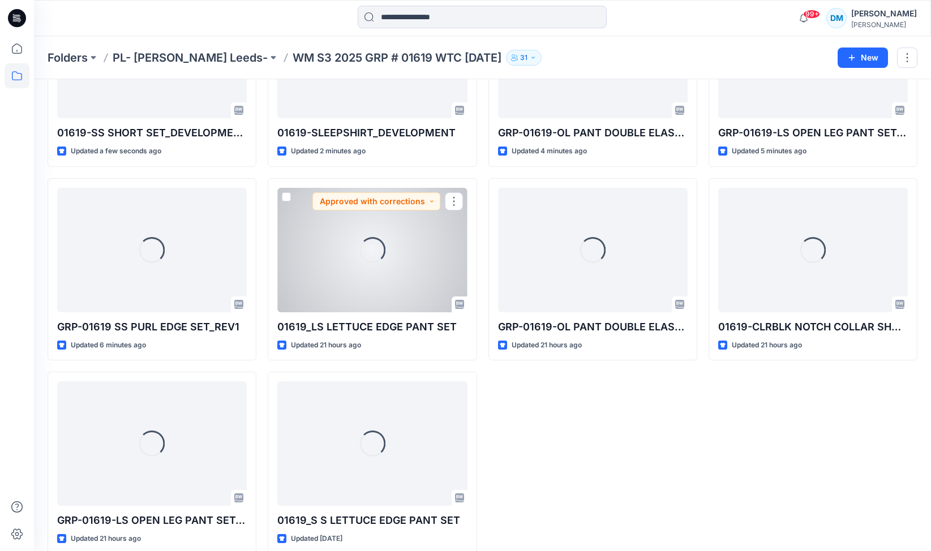
scroll to position [159, 0]
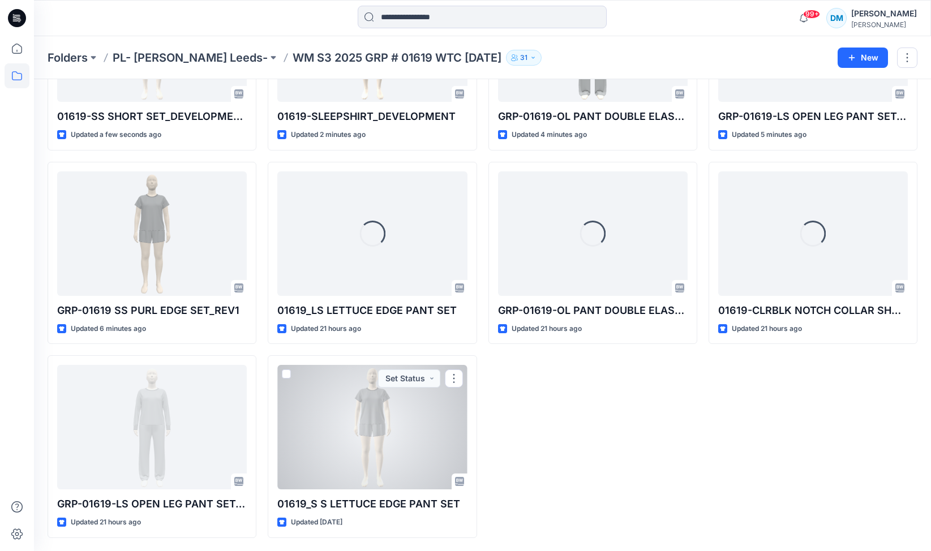
click at [316, 444] on div at bounding box center [372, 427] width 190 height 124
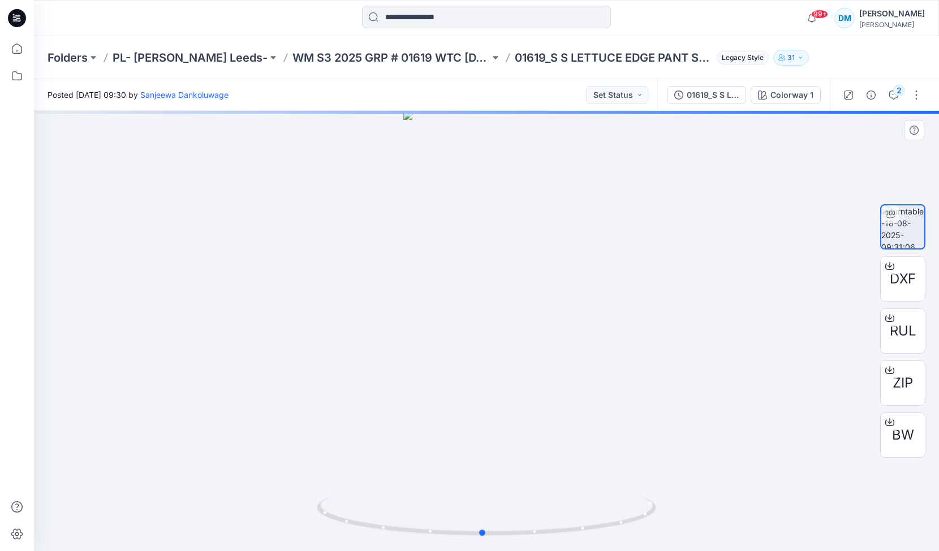
drag, startPoint x: 560, startPoint y: 236, endPoint x: 556, endPoint y: 249, distance: 14.1
click at [556, 249] on div at bounding box center [486, 331] width 905 height 440
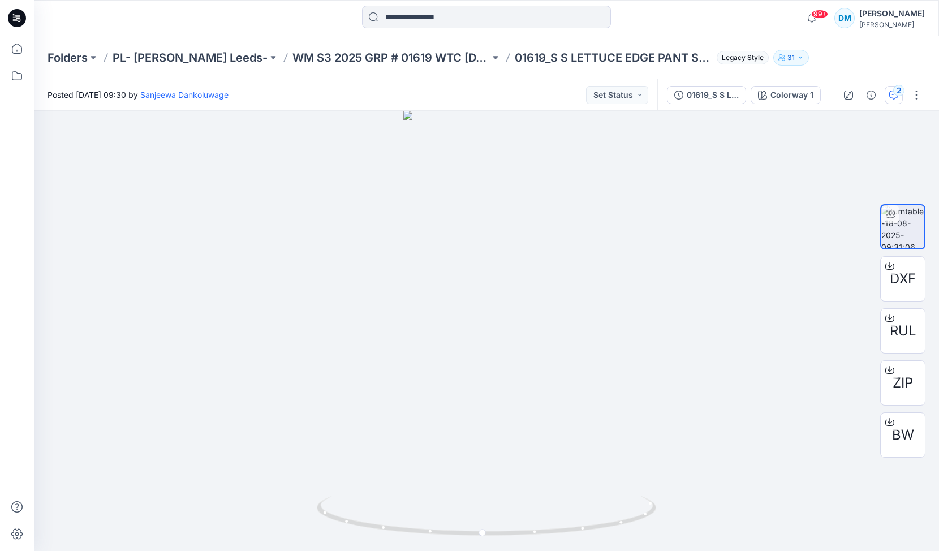
click at [900, 90] on div "2" at bounding box center [898, 90] width 11 height 11
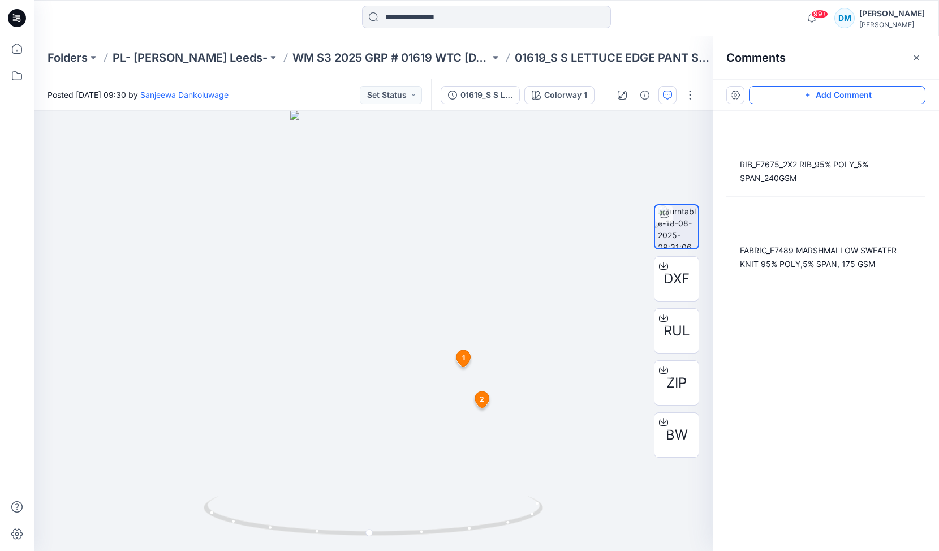
click at [868, 97] on button "Add Comment" at bounding box center [837, 95] width 177 height 18
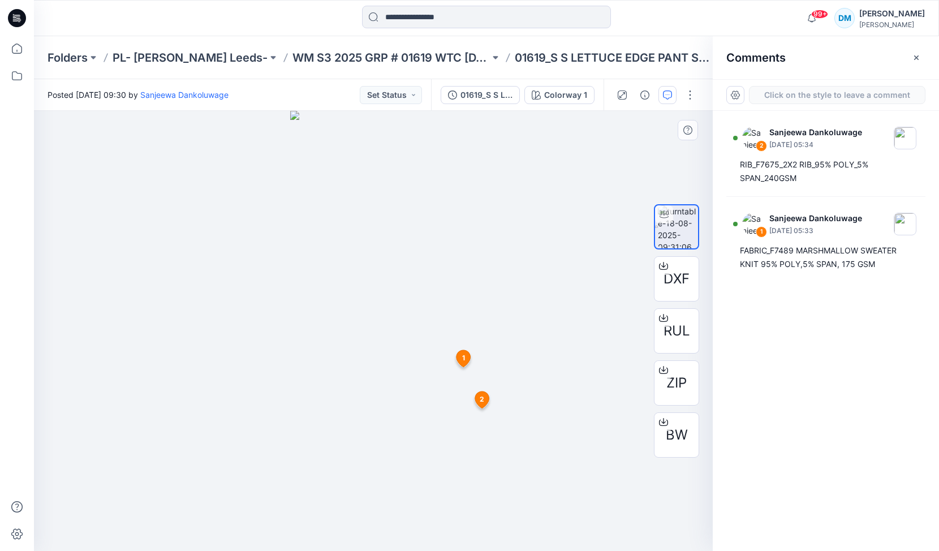
click at [394, 354] on div "3 1 [PERSON_NAME] [DATE] 05:33 FABRIC_F7489 MARSHMALLOW SWEATER KNIT 95% POLY,5…" at bounding box center [373, 331] width 679 height 440
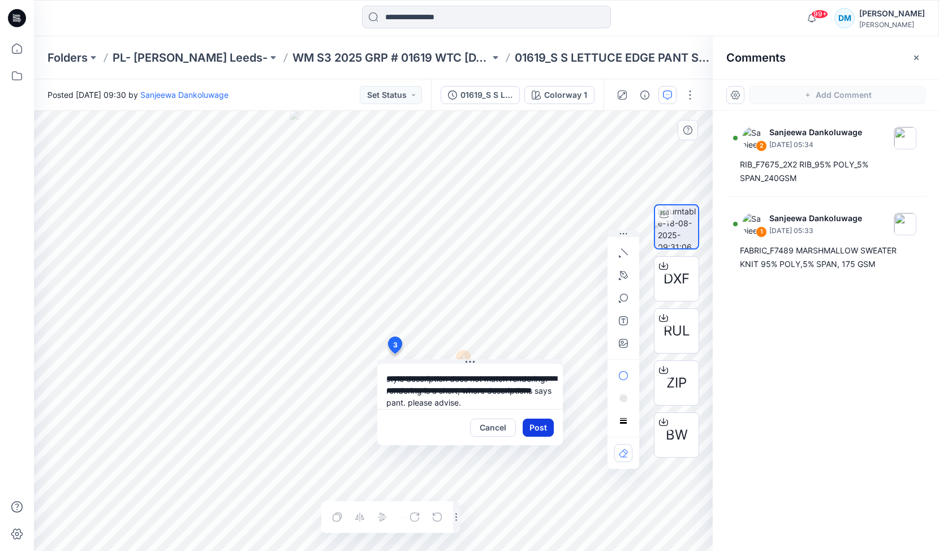
type textarea "**********"
click at [545, 432] on button "Post" at bounding box center [538, 428] width 31 height 18
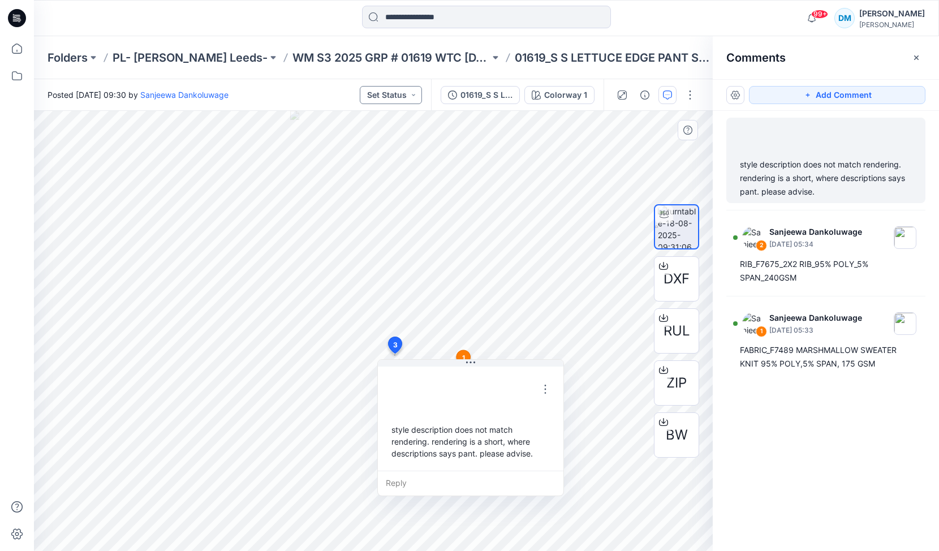
click at [418, 99] on button "Set Status" at bounding box center [391, 95] width 62 height 18
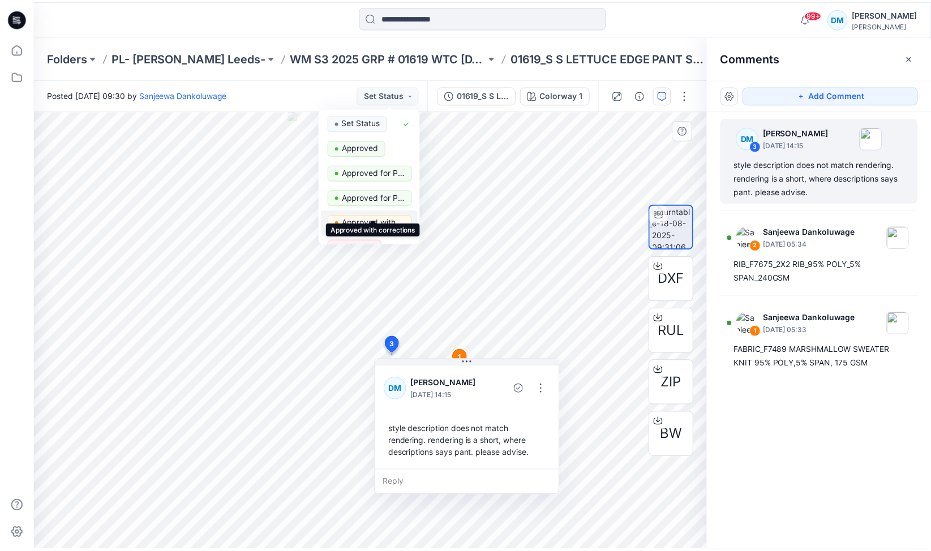
scroll to position [25, 0]
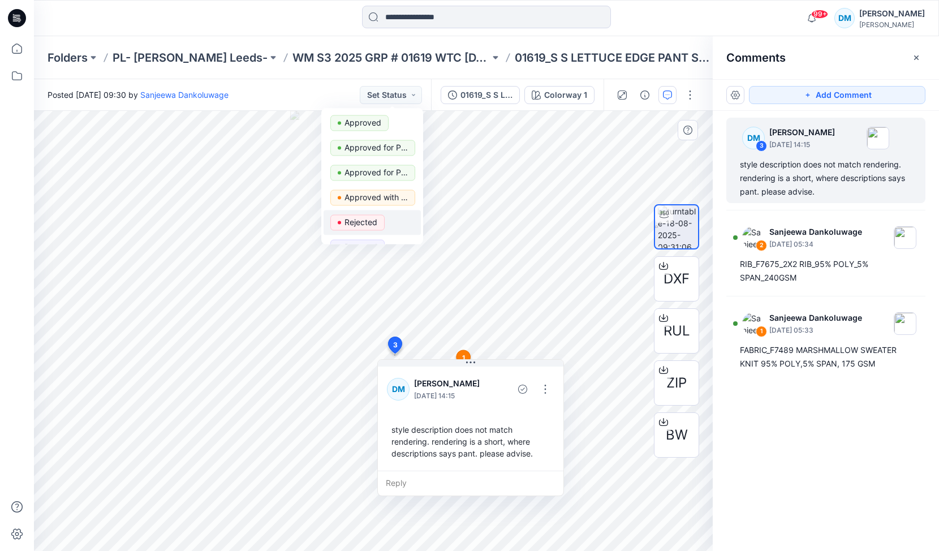
click at [363, 224] on p "Rejected" at bounding box center [361, 222] width 33 height 15
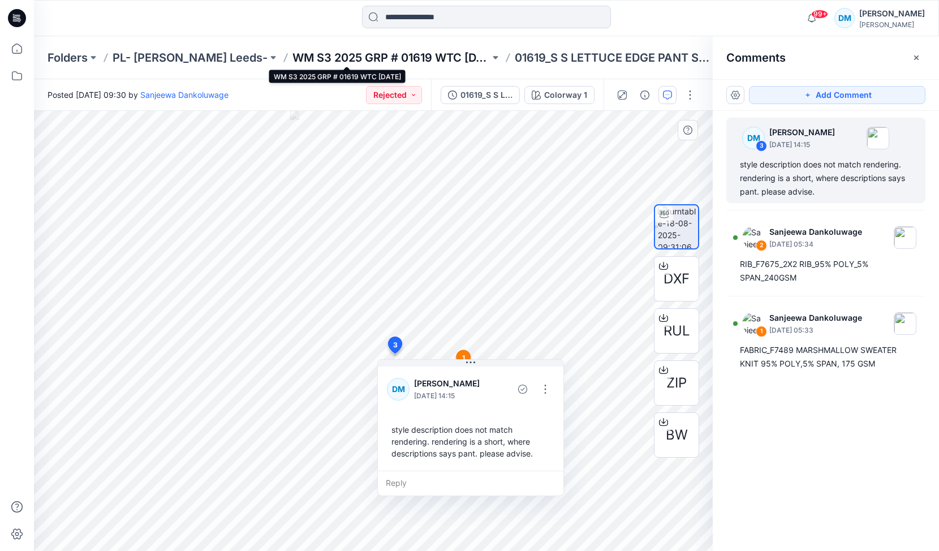
click at [410, 55] on p "WM S3 2025 GRP # 01619 WTC [DATE]" at bounding box center [390, 58] width 197 height 16
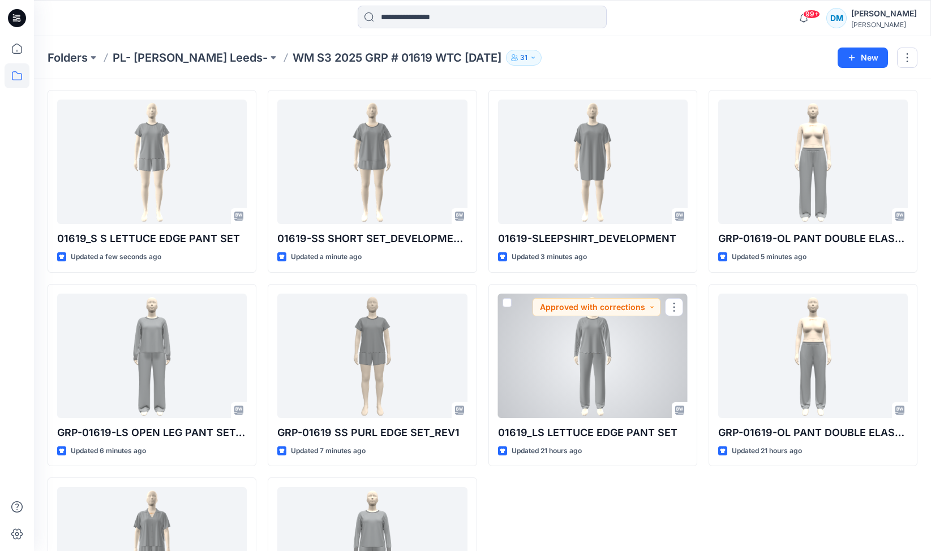
scroll to position [28, 0]
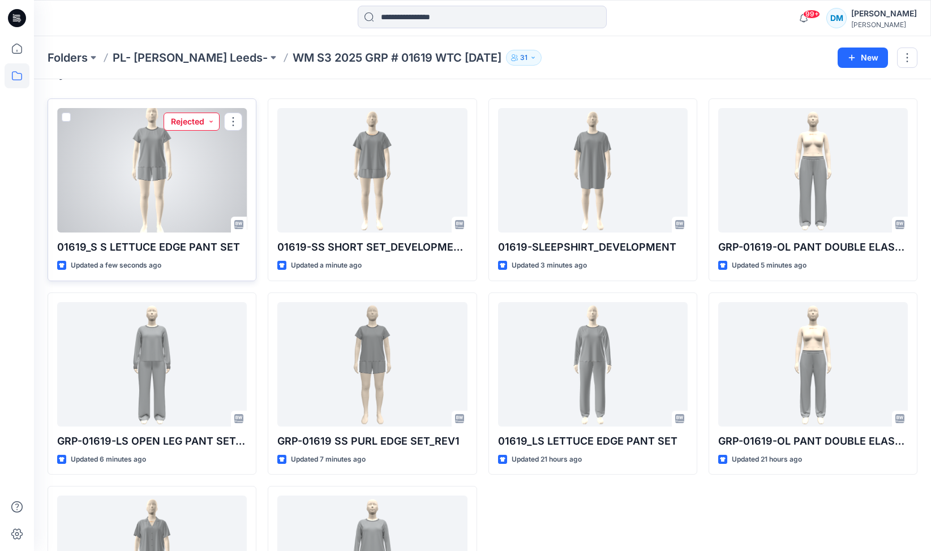
click at [203, 121] on button "Rejected" at bounding box center [191, 122] width 56 height 18
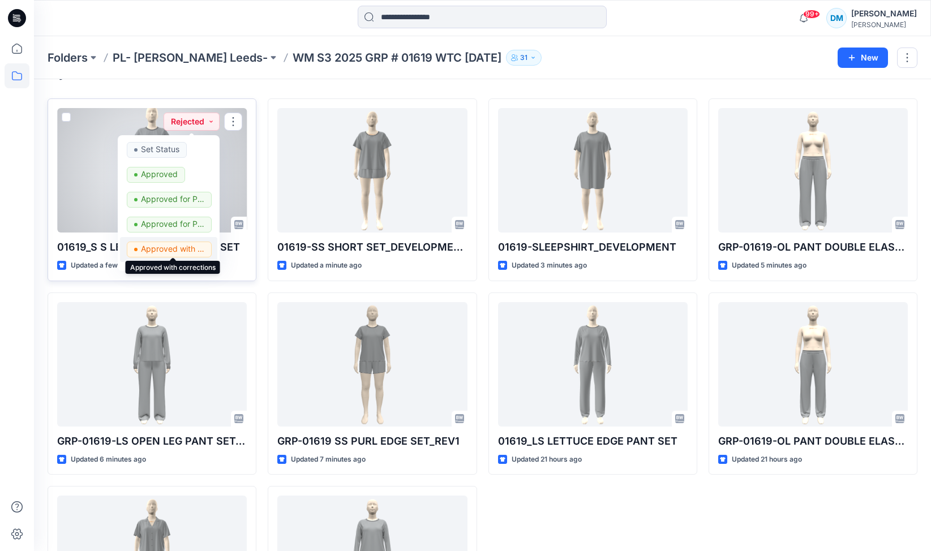
click at [173, 249] on p "Approved with corrections" at bounding box center [172, 249] width 63 height 15
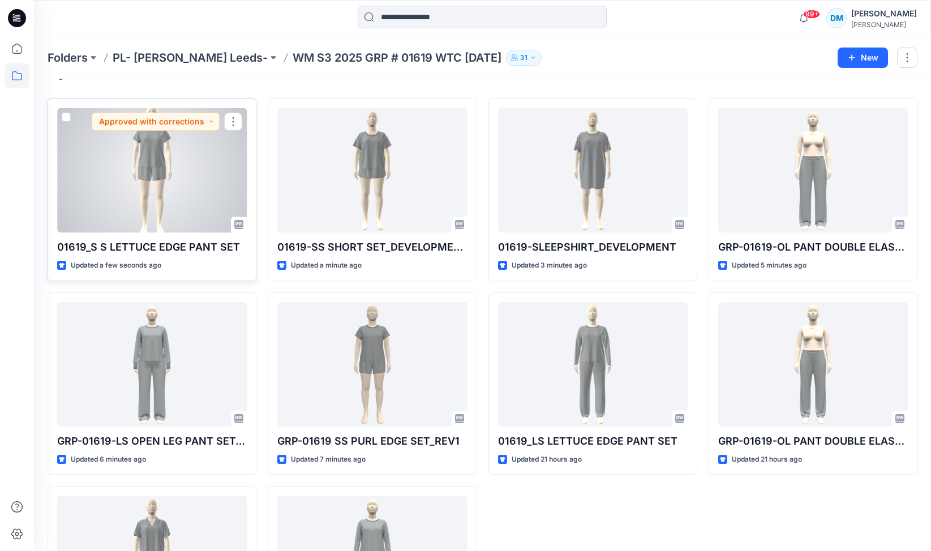
click at [200, 170] on div at bounding box center [152, 170] width 190 height 124
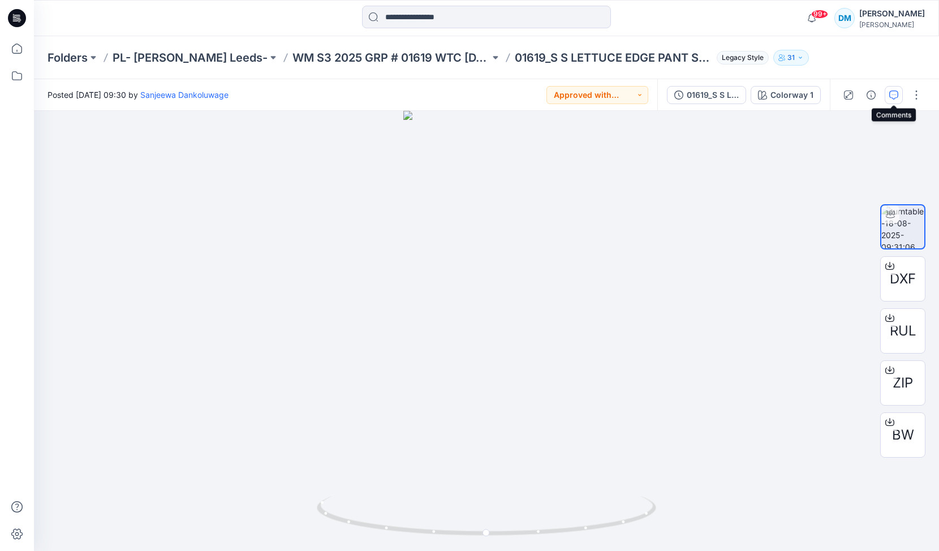
click at [897, 96] on icon "button" at bounding box center [893, 95] width 9 height 9
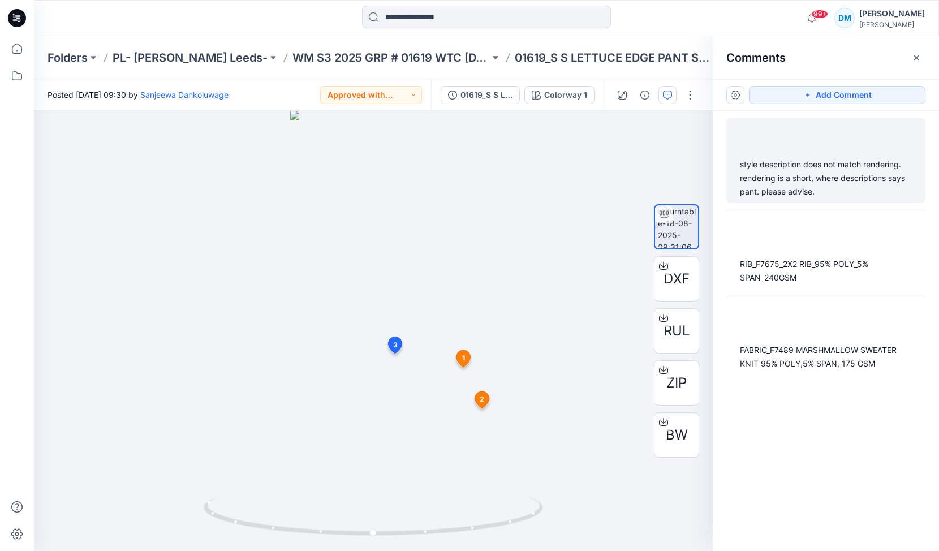
click at [788, 157] on div "style description does not match rendering. rendering is a short, where descrip…" at bounding box center [825, 160] width 199 height 85
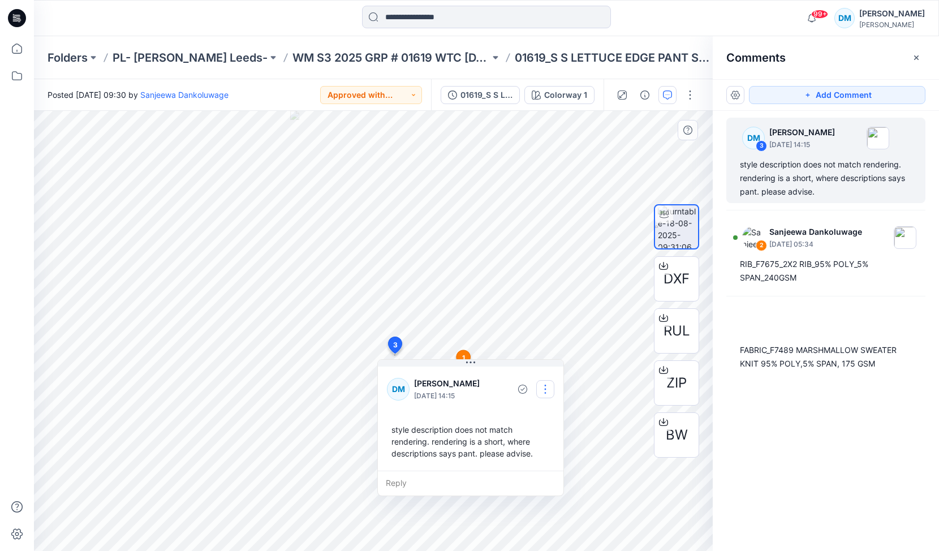
click at [546, 388] on button "button" at bounding box center [545, 389] width 18 height 18
click at [545, 414] on p "Edit comment" at bounding box center [548, 416] width 51 height 12
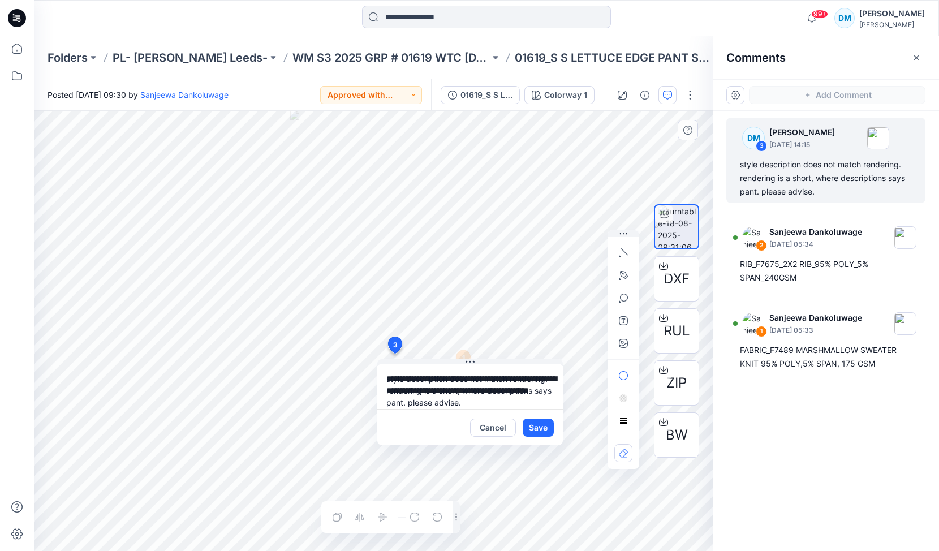
drag, startPoint x: 537, startPoint y: 400, endPoint x: 475, endPoint y: 400, distance: 62.8
click at [475, 400] on textarea "**********" at bounding box center [470, 386] width 186 height 45
type textarea "**********"
click at [544, 429] on button "Save" at bounding box center [538, 428] width 31 height 18
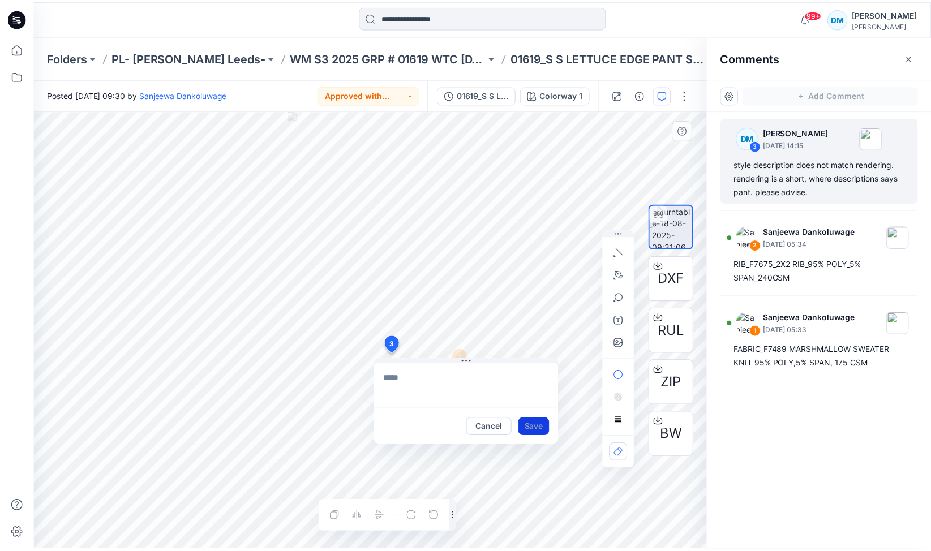
scroll to position [0, 0]
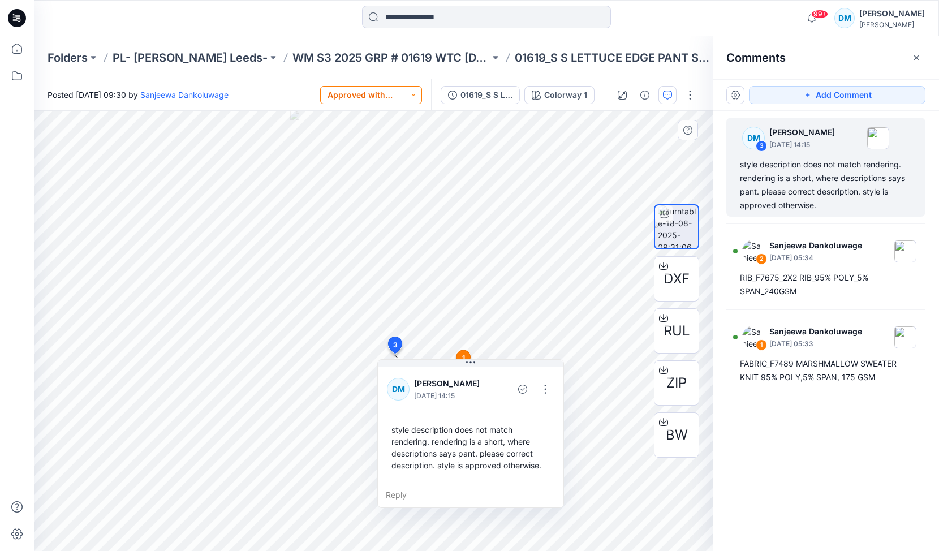
click at [390, 98] on button "Approved with corrections" at bounding box center [371, 95] width 102 height 18
click at [369, 150] on p "Approved" at bounding box center [363, 147] width 37 height 15
click at [298, 55] on p "WM S3 2025 GRP # 01619 WTC [DATE]" at bounding box center [390, 58] width 197 height 16
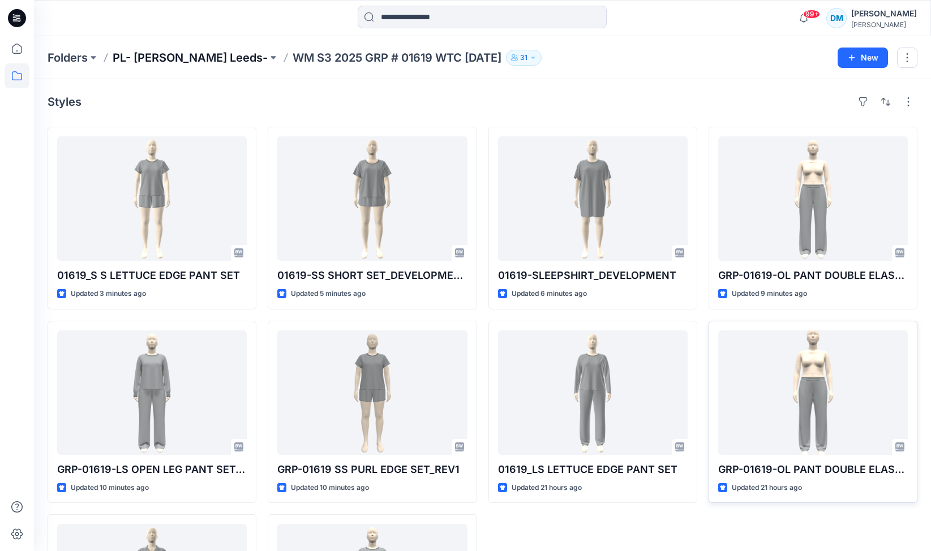
click at [190, 60] on p "PL- [PERSON_NAME] Leeds-" at bounding box center [190, 58] width 155 height 16
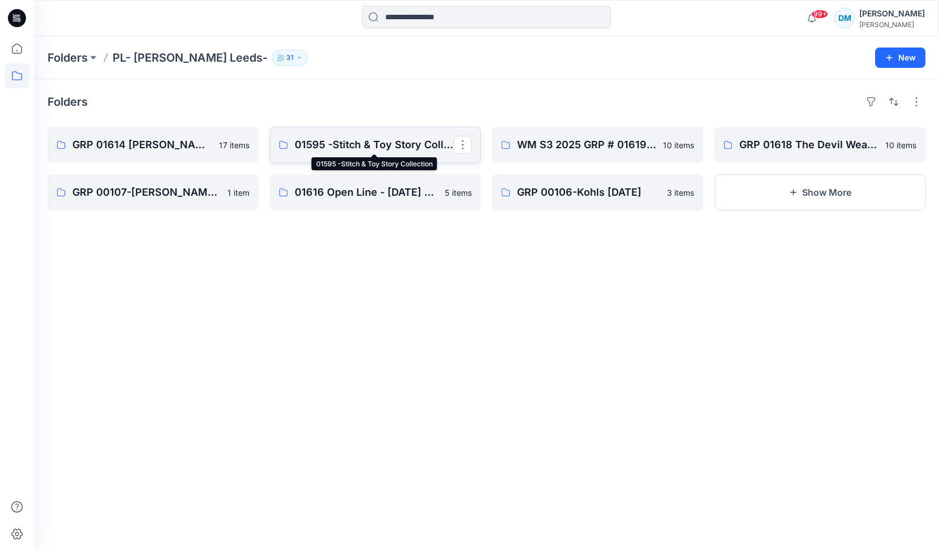
click at [352, 140] on p "01595 -Stitch & Toy Story Collection" at bounding box center [374, 145] width 159 height 16
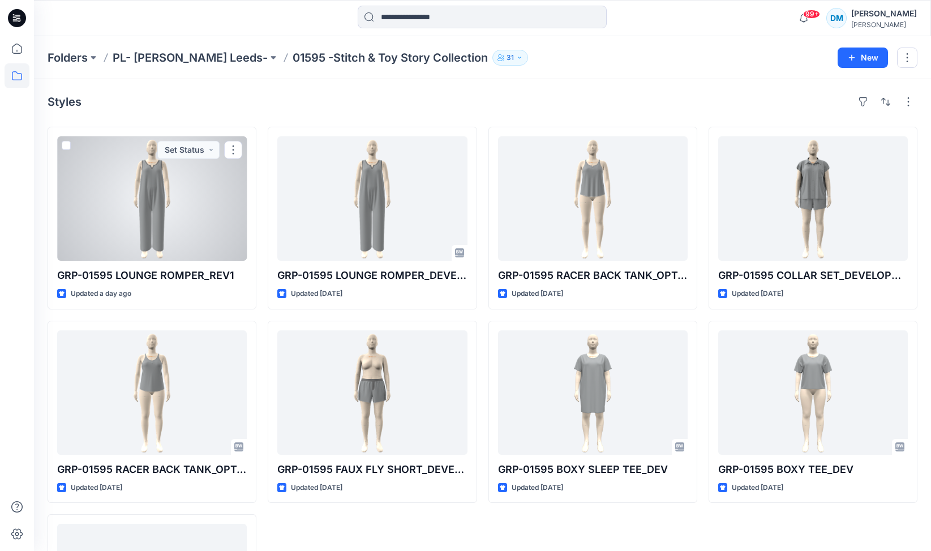
click at [170, 205] on div at bounding box center [152, 198] width 190 height 124
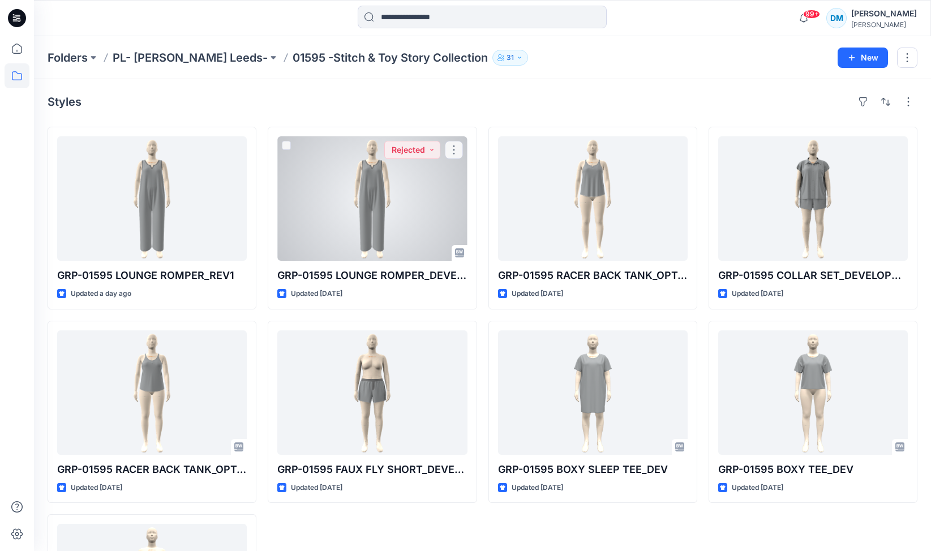
click at [407, 203] on div at bounding box center [372, 198] width 190 height 124
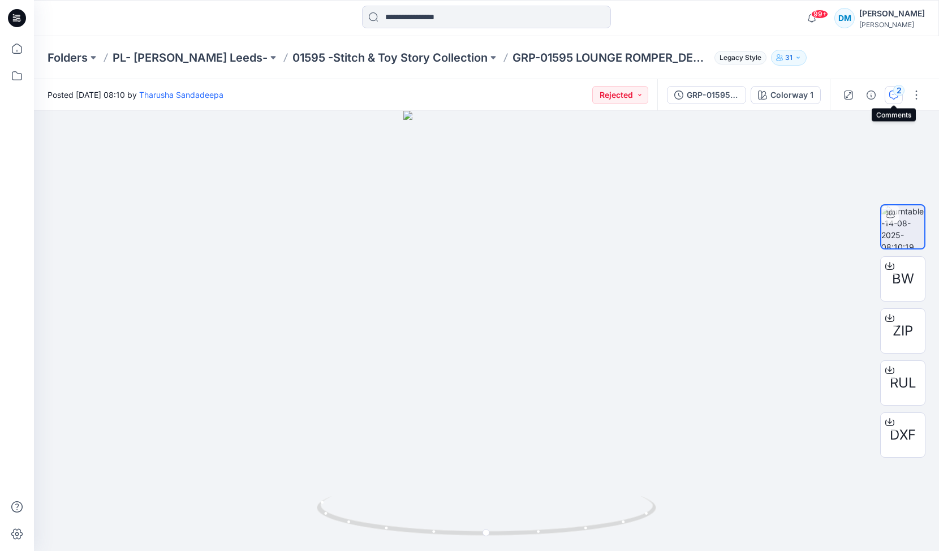
click at [897, 92] on div "2" at bounding box center [898, 90] width 11 height 11
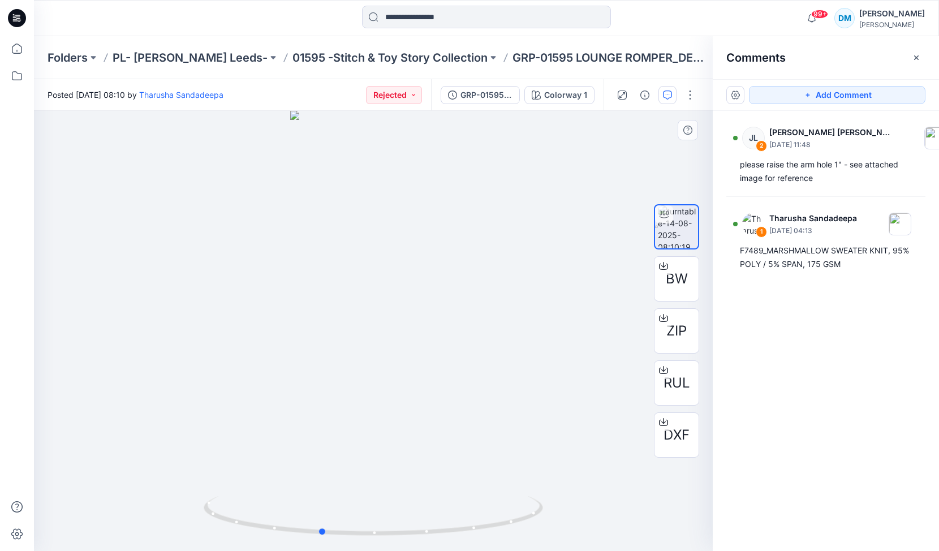
drag, startPoint x: 406, startPoint y: 432, endPoint x: 354, endPoint y: 432, distance: 52.6
click at [354, 432] on div at bounding box center [373, 331] width 679 height 440
click at [405, 58] on p "01595 -Stitch & Toy Story Collection" at bounding box center [389, 58] width 195 height 16
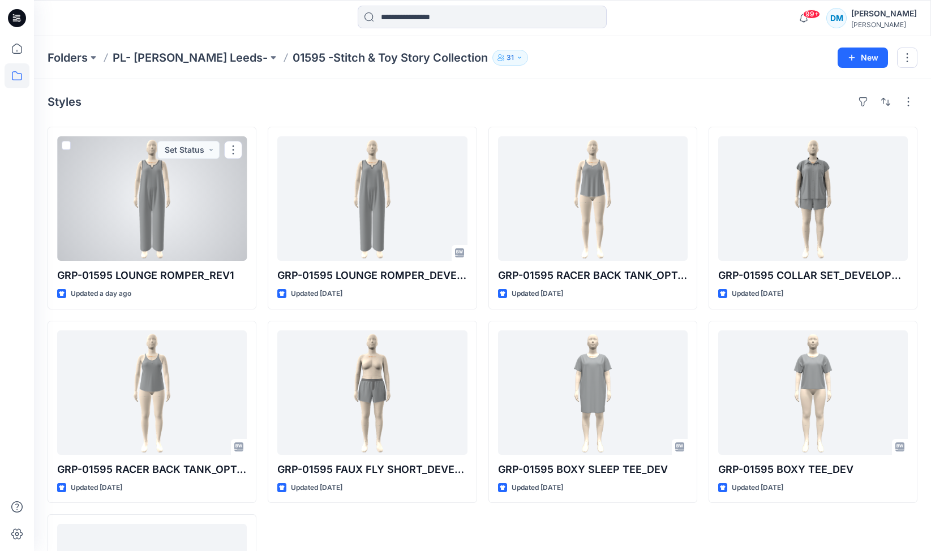
click at [223, 239] on div at bounding box center [152, 198] width 190 height 124
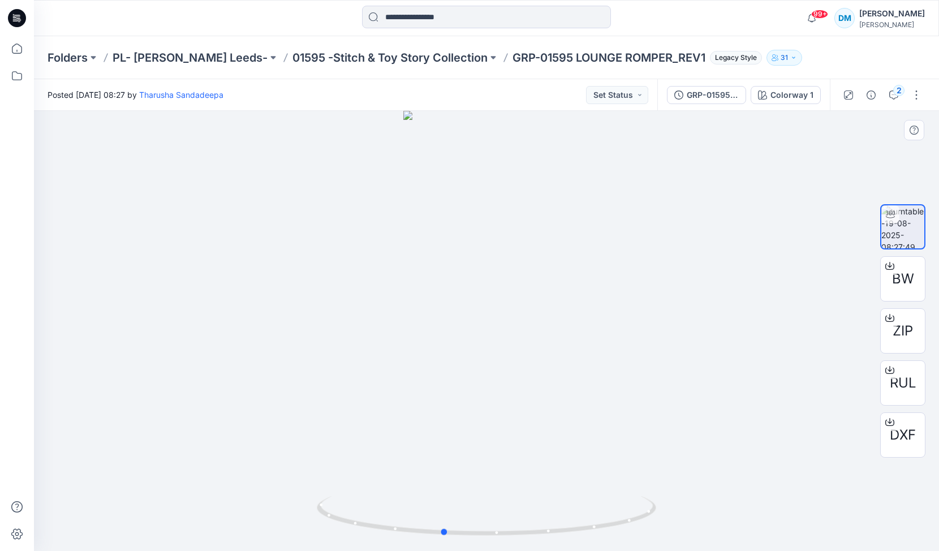
drag, startPoint x: 506, startPoint y: 272, endPoint x: 462, endPoint y: 277, distance: 43.8
click at [462, 277] on div at bounding box center [486, 331] width 905 height 440
drag, startPoint x: 507, startPoint y: 281, endPoint x: 551, endPoint y: 276, distance: 44.4
click at [551, 276] on div at bounding box center [486, 331] width 905 height 440
click at [901, 97] on button "2" at bounding box center [894, 95] width 18 height 18
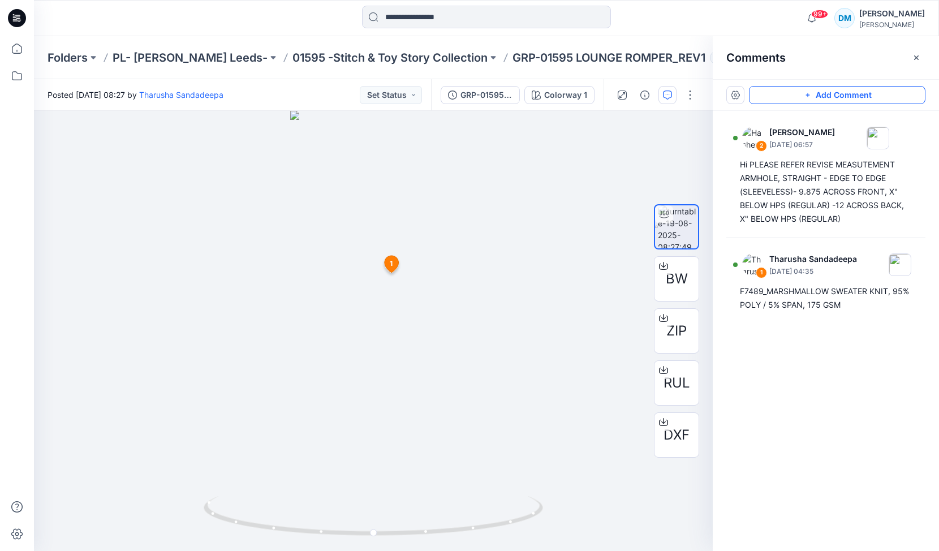
click at [808, 100] on button "Add Comment" at bounding box center [837, 95] width 177 height 18
click at [374, 318] on div "3 1 Tharusha Sandadeepa [DATE] 04:35 F7489_MARSHMALLOW SWEATER KNIT, 95% POLY /…" at bounding box center [373, 331] width 679 height 440
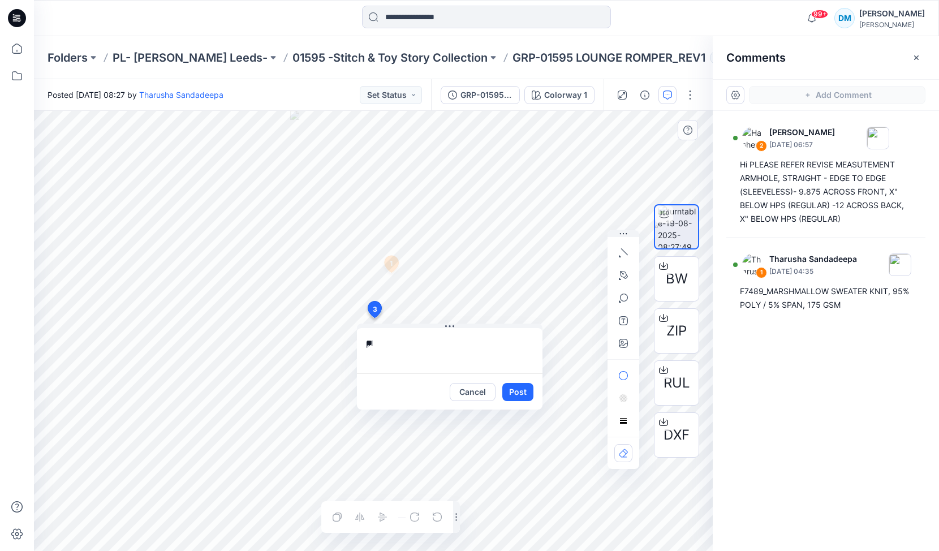
type textarea "*"
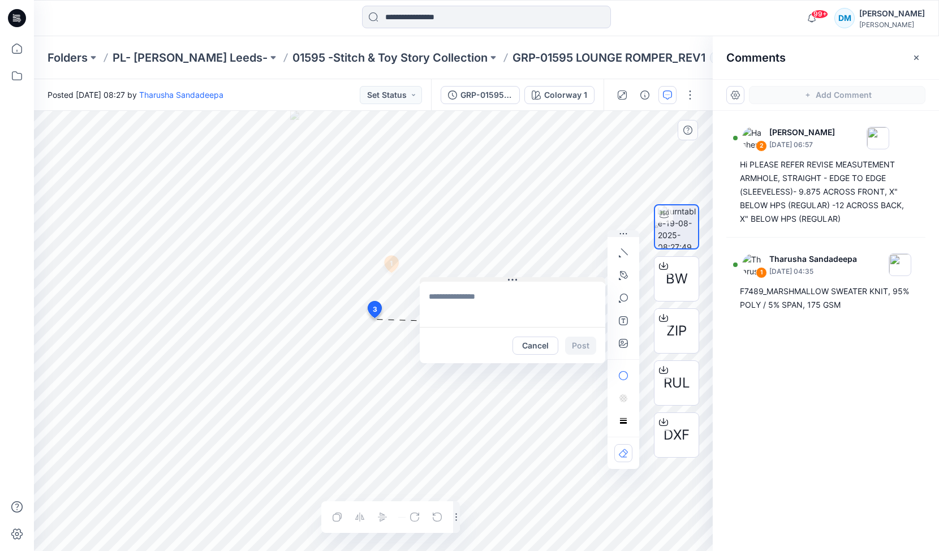
drag, startPoint x: 453, startPoint y: 325, endPoint x: 527, endPoint y: 269, distance: 92.9
click at [517, 279] on icon at bounding box center [516, 280] width 2 height 2
click at [518, 295] on textarea at bounding box center [524, 294] width 186 height 45
click at [307, 83] on div "Posted [DATE] 08:27 by [PERSON_NAME] Set Status" at bounding box center [232, 94] width 397 height 31
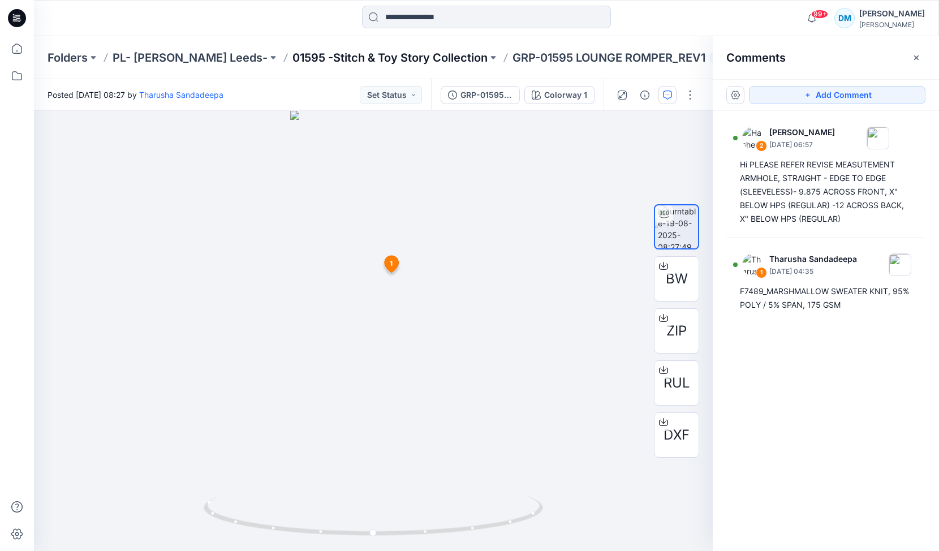
click at [426, 57] on p "01595 -Stitch & Toy Story Collection" at bounding box center [389, 58] width 195 height 16
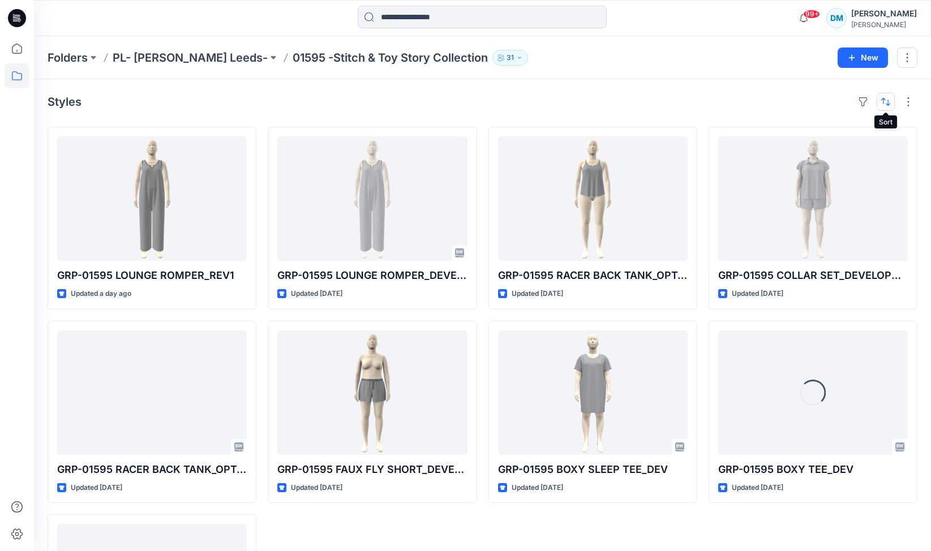
click at [887, 105] on button "button" at bounding box center [885, 102] width 18 height 18
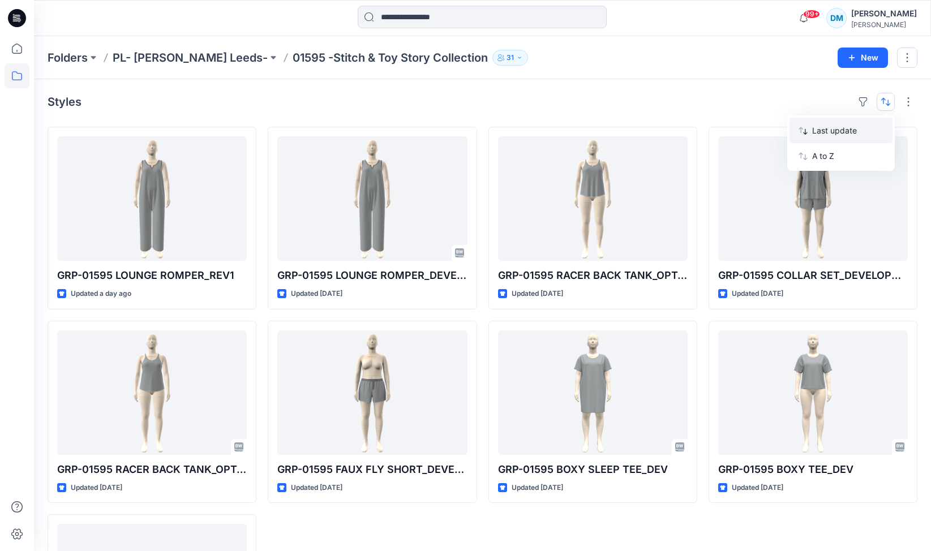
click at [846, 134] on p "Last update" at bounding box center [847, 130] width 71 height 12
click at [770, 102] on div "Styles Last update A to Z" at bounding box center [483, 102] width 870 height 18
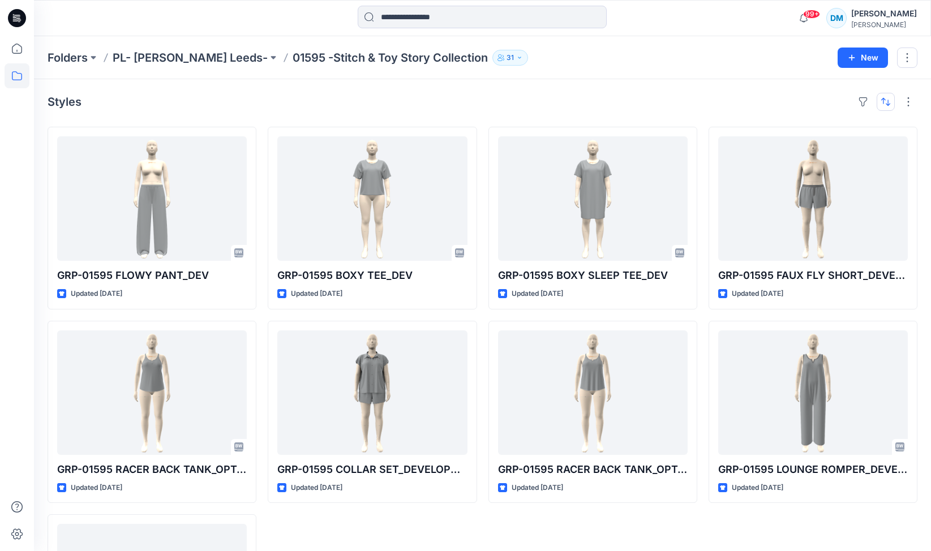
click at [880, 105] on button "button" at bounding box center [885, 102] width 18 height 18
click at [849, 132] on p "Last update" at bounding box center [847, 130] width 71 height 12
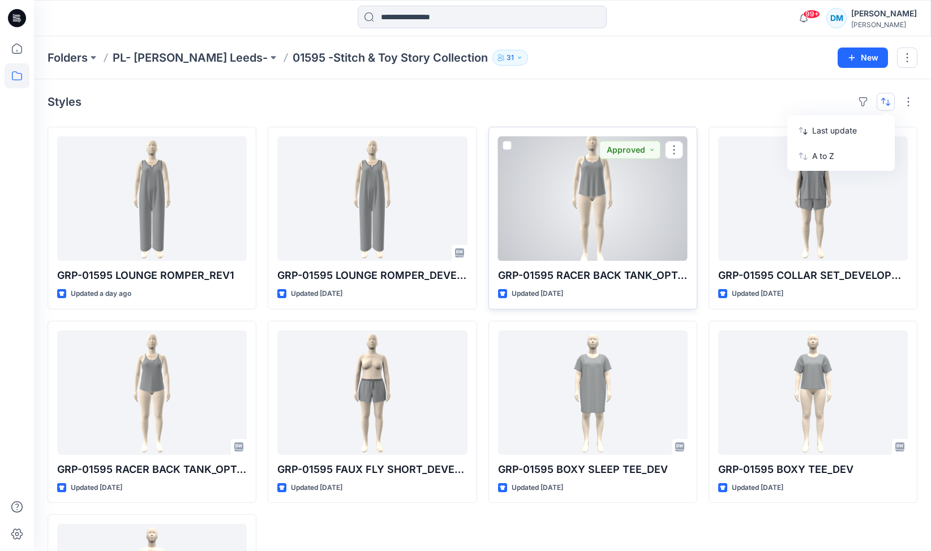
click at [600, 186] on div at bounding box center [593, 198] width 190 height 124
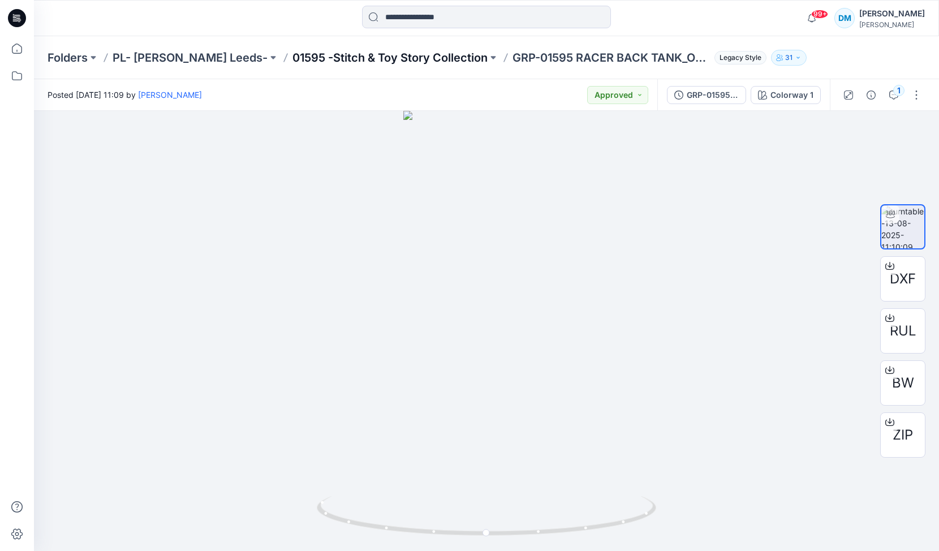
click at [389, 57] on p "01595 -Stitch & Toy Story Collection" at bounding box center [389, 58] width 195 height 16
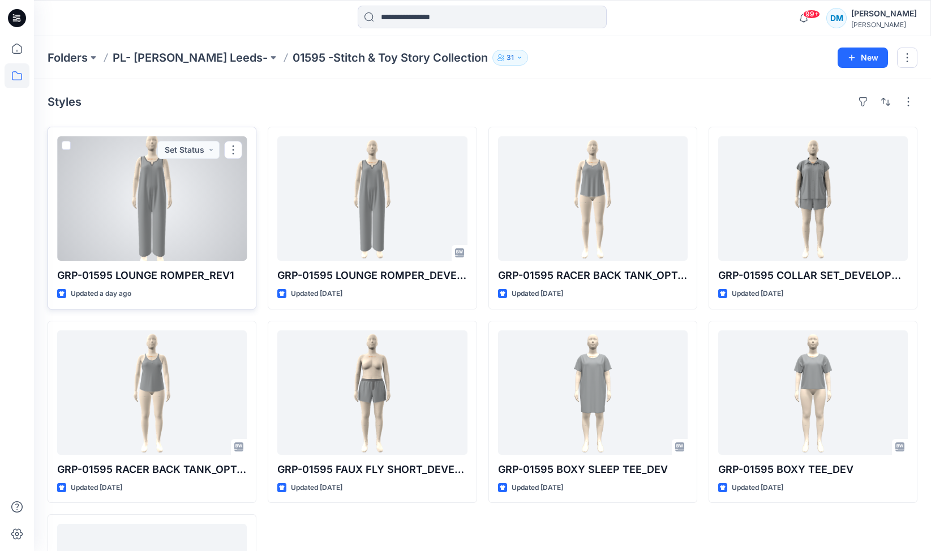
click at [184, 220] on div at bounding box center [152, 198] width 190 height 124
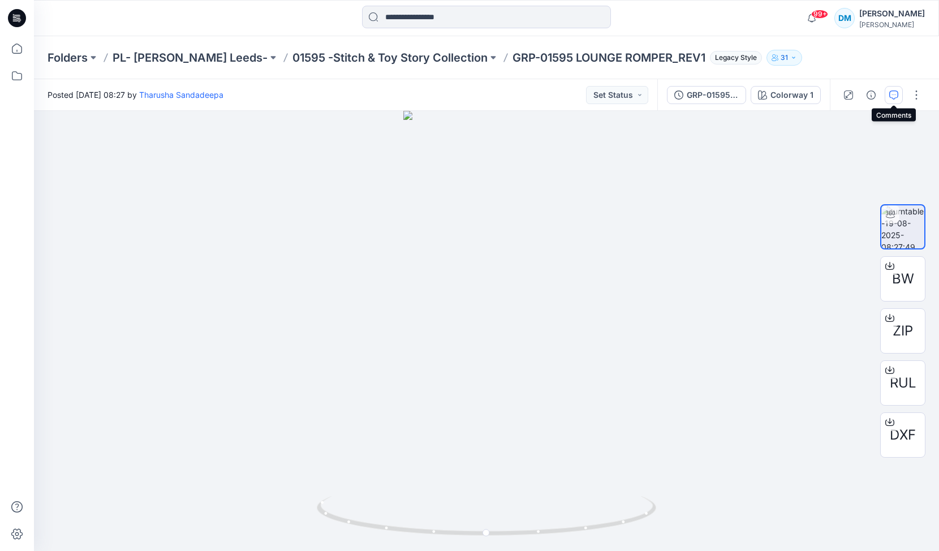
click at [898, 100] on button "button" at bounding box center [894, 95] width 18 height 18
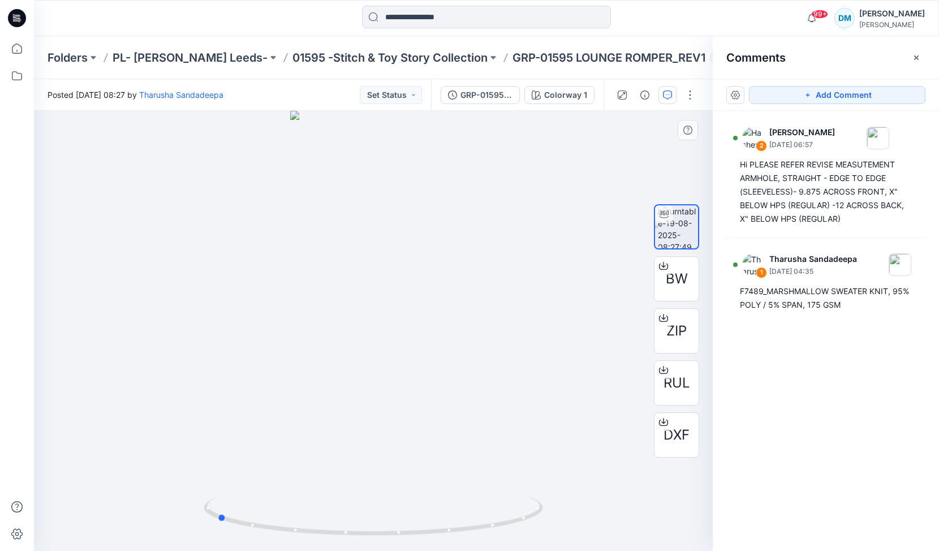
drag, startPoint x: 408, startPoint y: 351, endPoint x: 251, endPoint y: 348, distance: 156.7
click at [251, 348] on div at bounding box center [373, 331] width 679 height 440
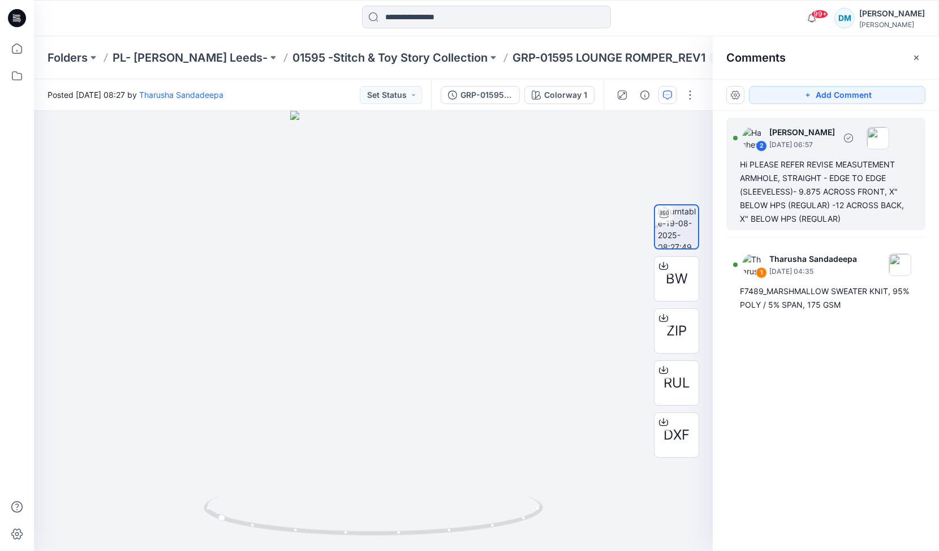
click at [762, 197] on div "Hi PLEASE REFER REVISE MEASUTEMENT ARMHOLE, STRAIGHT - EDGE TO EDGE (SLEEVELESS…" at bounding box center [826, 192] width 172 height 68
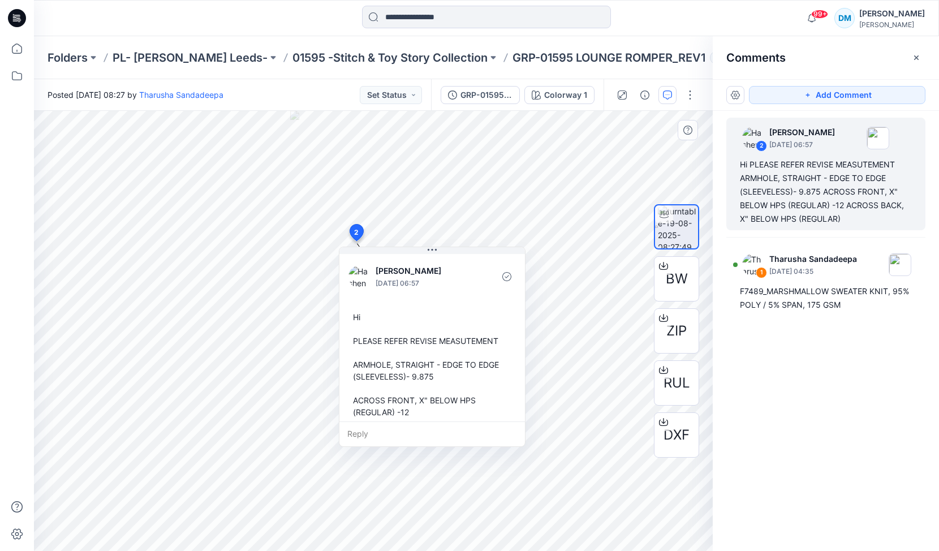
scroll to position [44, 0]
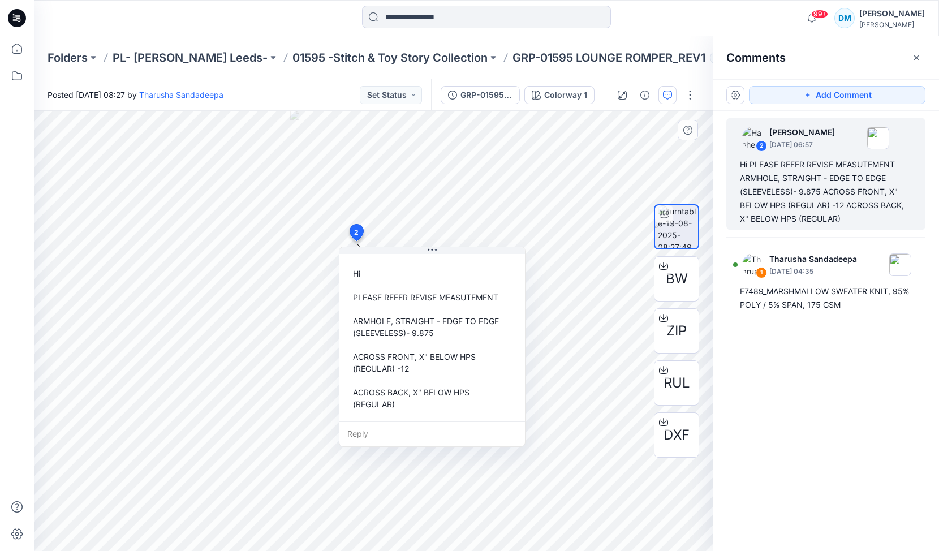
click at [379, 436] on div "Reply" at bounding box center [432, 433] width 186 height 25
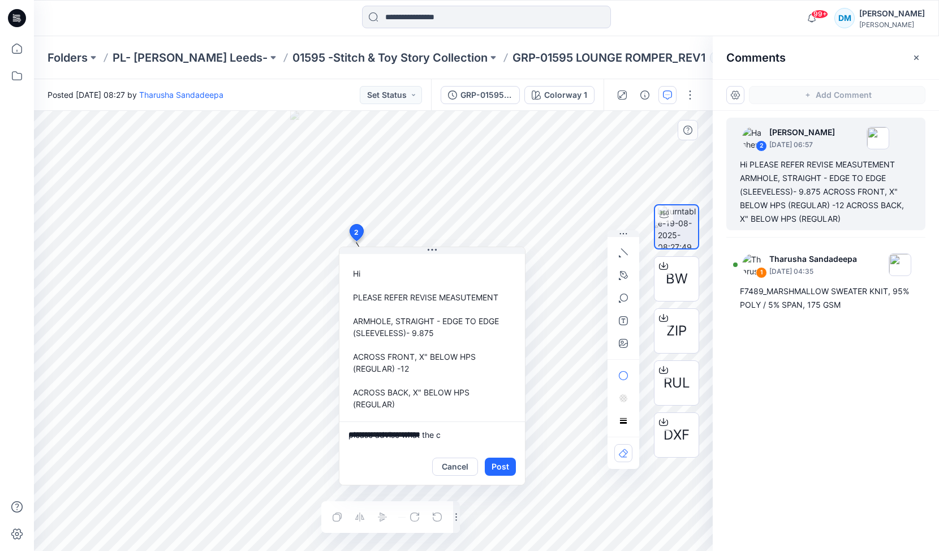
type textarea "**********"
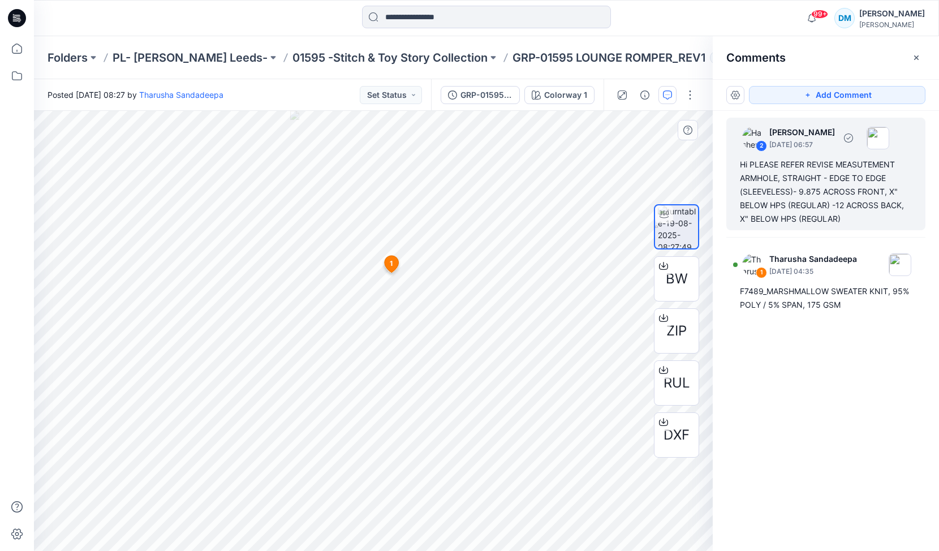
click at [816, 217] on div "Hi PLEASE REFER REVISE MEASUTEMENT ARMHOLE, STRAIGHT - EDGE TO EDGE (SLEEVELESS…" at bounding box center [826, 192] width 172 height 68
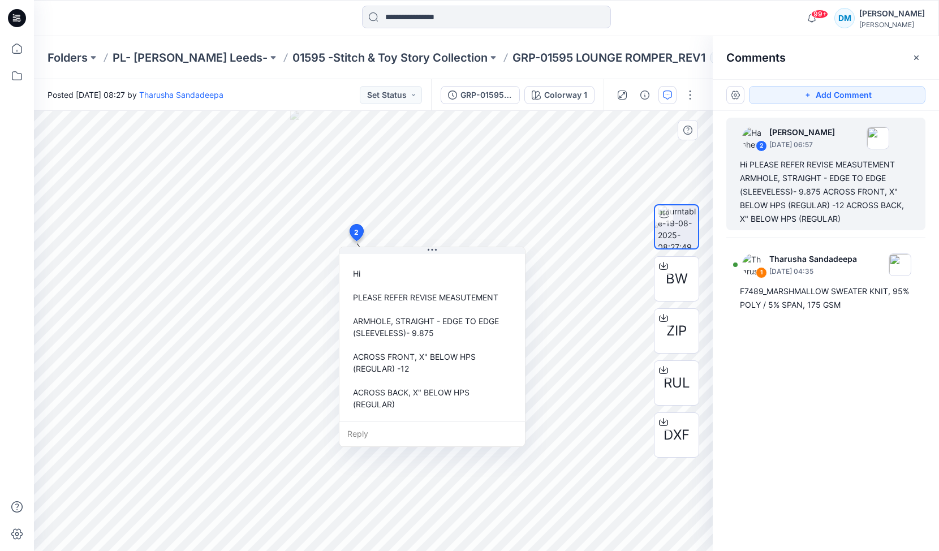
click at [403, 431] on div "Reply" at bounding box center [432, 433] width 186 height 25
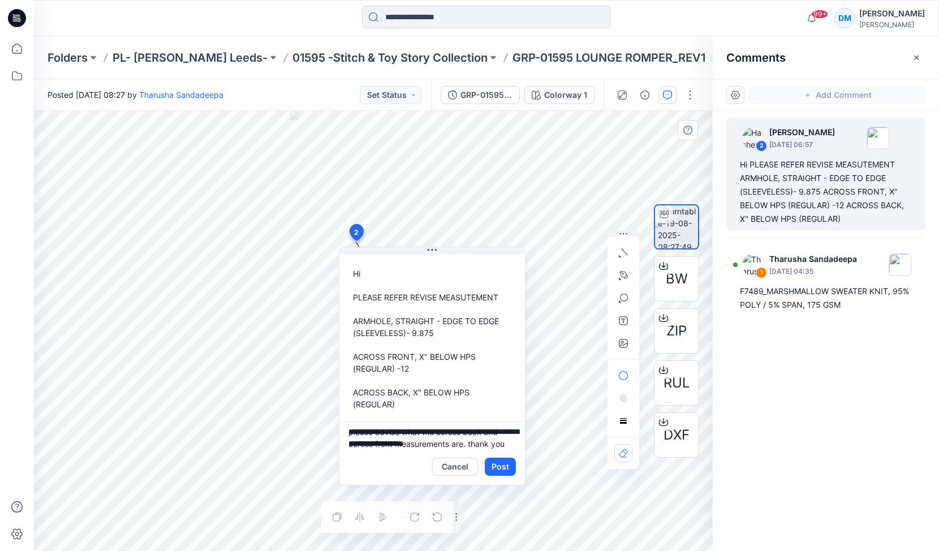
scroll to position [5, 0]
drag, startPoint x: 507, startPoint y: 444, endPoint x: 347, endPoint y: 439, distance: 160.2
click at [347, 439] on textarea "**********" at bounding box center [432, 434] width 186 height 27
click at [355, 440] on textarea "**********" at bounding box center [432, 434] width 186 height 27
drag, startPoint x: 393, startPoint y: 440, endPoint x: 486, endPoint y: 427, distance: 94.2
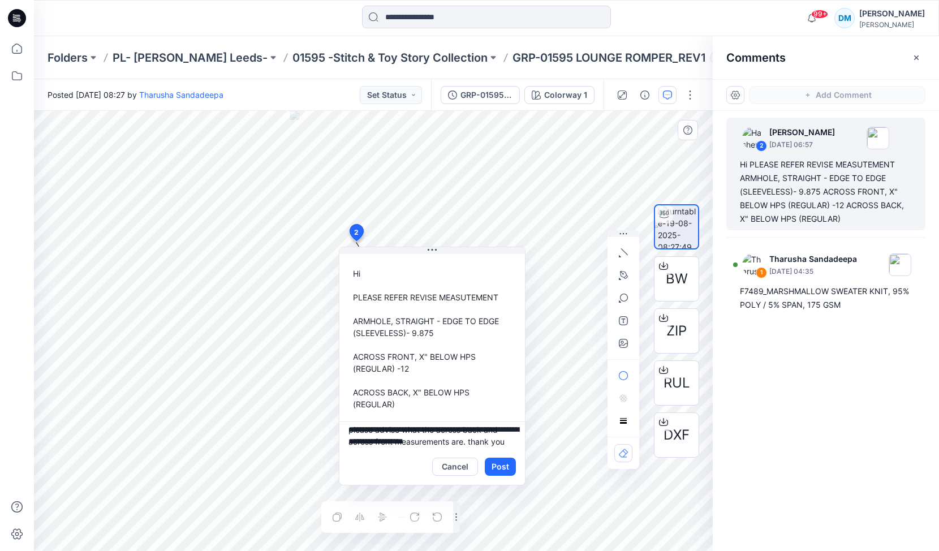
click at [486, 427] on textarea "**********" at bounding box center [432, 434] width 186 height 27
click at [420, 438] on textarea "**********" at bounding box center [432, 434] width 186 height 27
type textarea "**********"
click at [509, 469] on button "Post" at bounding box center [500, 467] width 31 height 18
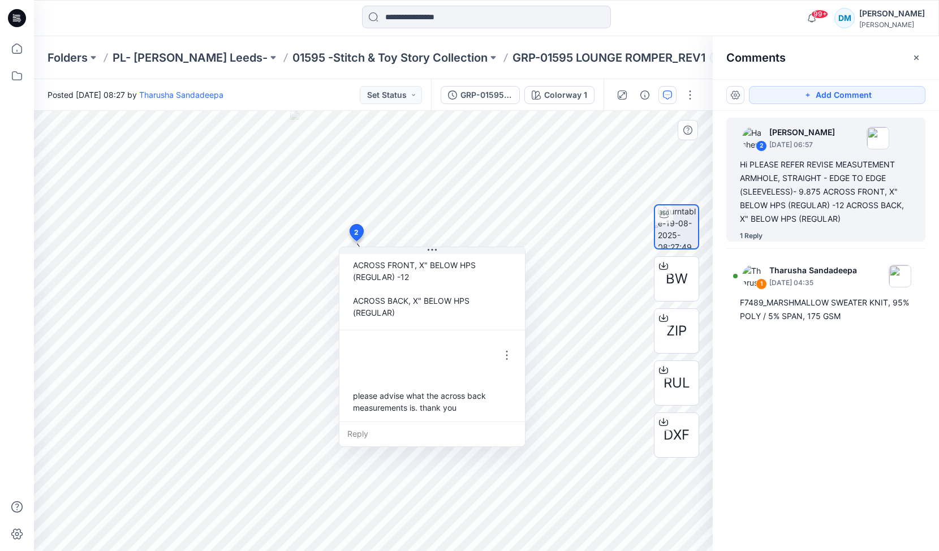
scroll to position [139, 0]
click at [411, 93] on button "Set Status" at bounding box center [391, 95] width 62 height 18
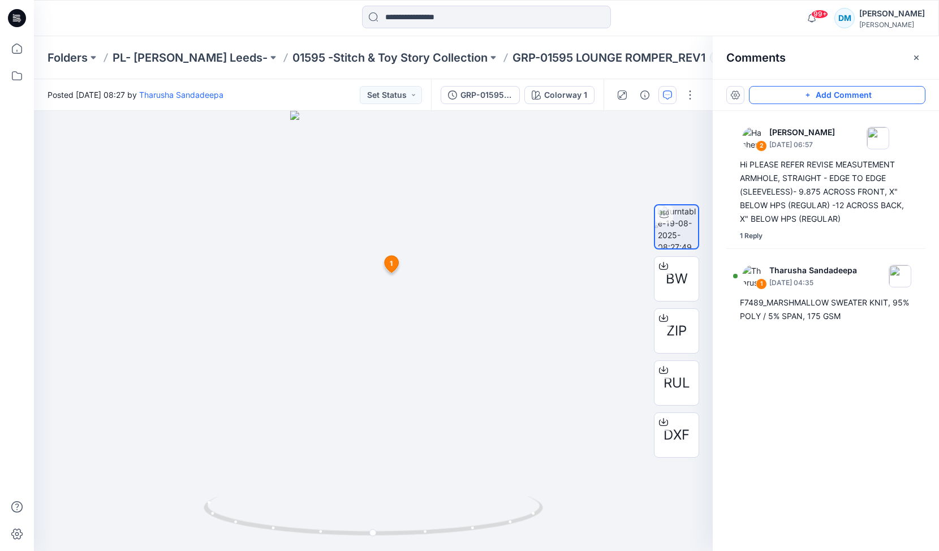
click at [808, 97] on icon "button" at bounding box center [807, 95] width 9 height 9
click at [384, 319] on div "3 1 Tharusha Sandadeepa [DATE] 04:35 F7489_MARSHMALLOW SWEATER KNIT, 95% POLY /…" at bounding box center [373, 331] width 679 height 440
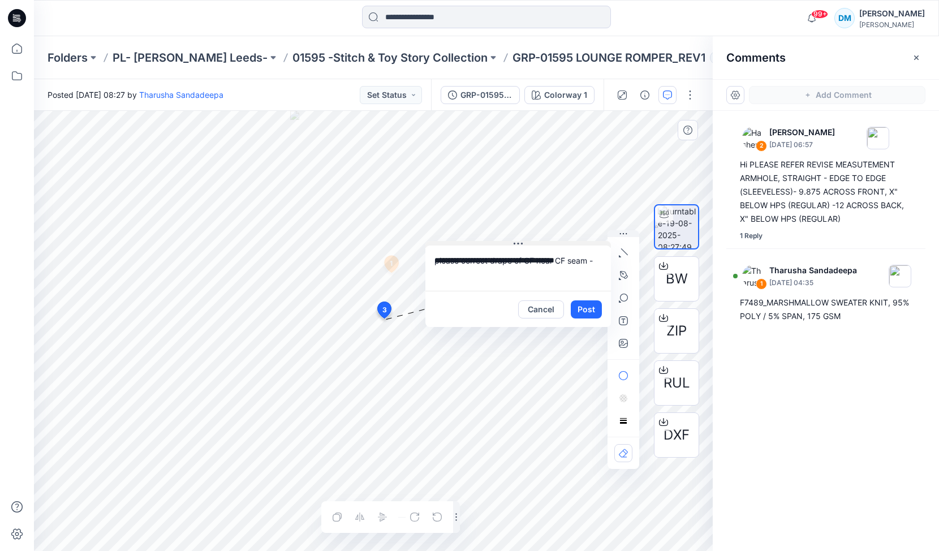
drag, startPoint x: 462, startPoint y: 328, endPoint x: 522, endPoint y: 240, distance: 106.1
click at [522, 240] on icon at bounding box center [518, 243] width 9 height 9
click at [603, 260] on textarea "**********" at bounding box center [520, 264] width 186 height 45
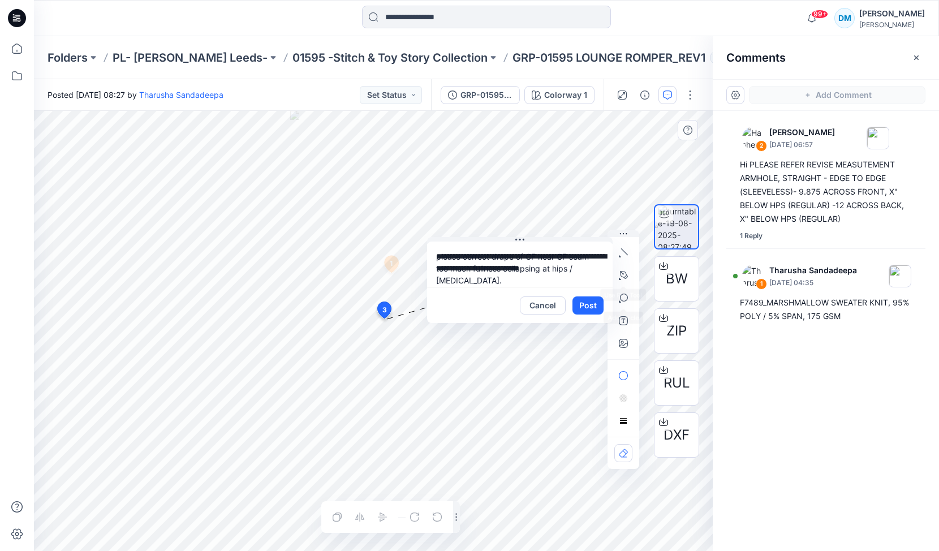
type textarea "**********"
click at [587, 319] on div "Cancel Post" at bounding box center [520, 305] width 186 height 36
click at [587, 308] on button "Post" at bounding box center [588, 305] width 31 height 18
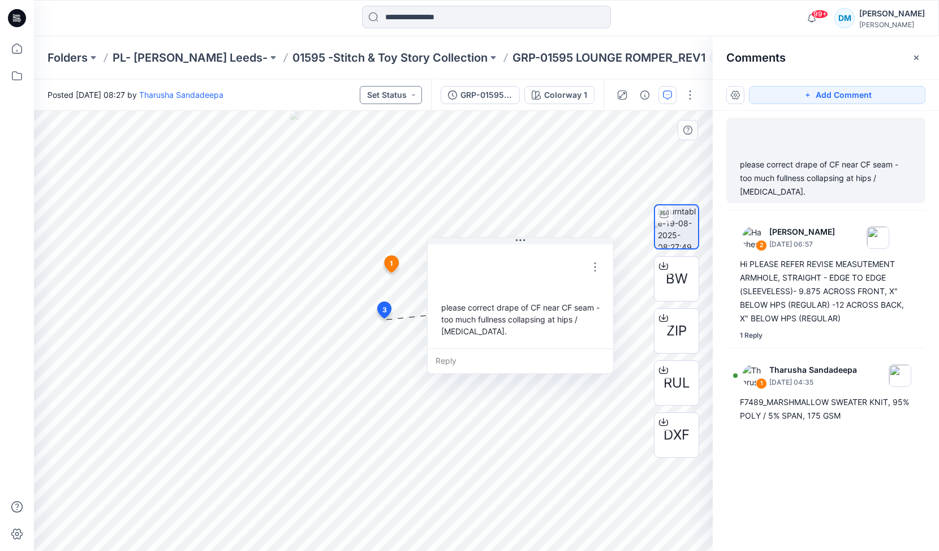
click at [407, 94] on button "Set Status" at bounding box center [391, 95] width 62 height 18
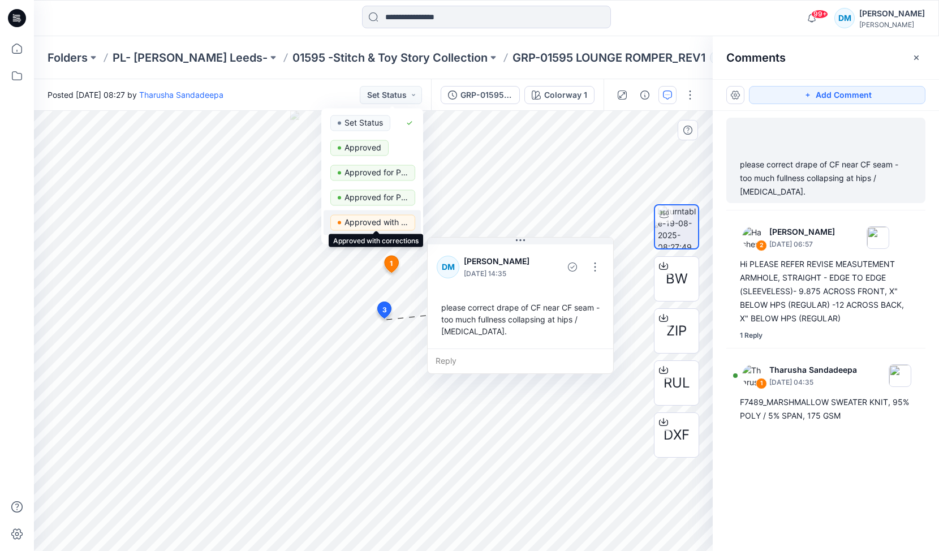
click at [385, 221] on p "Approved with corrections" at bounding box center [376, 222] width 63 height 15
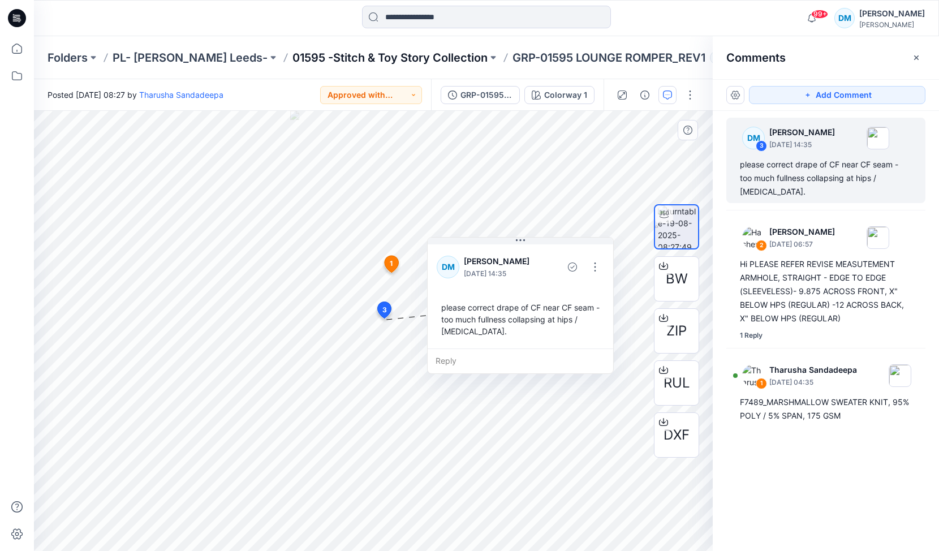
click at [313, 51] on p "01595 -Stitch & Toy Story Collection" at bounding box center [389, 58] width 195 height 16
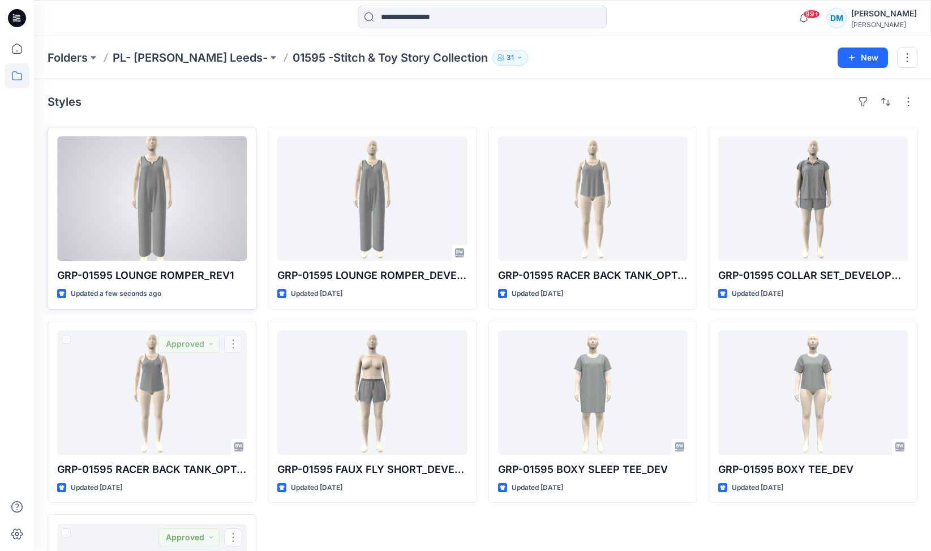
click at [173, 220] on div at bounding box center [152, 198] width 190 height 124
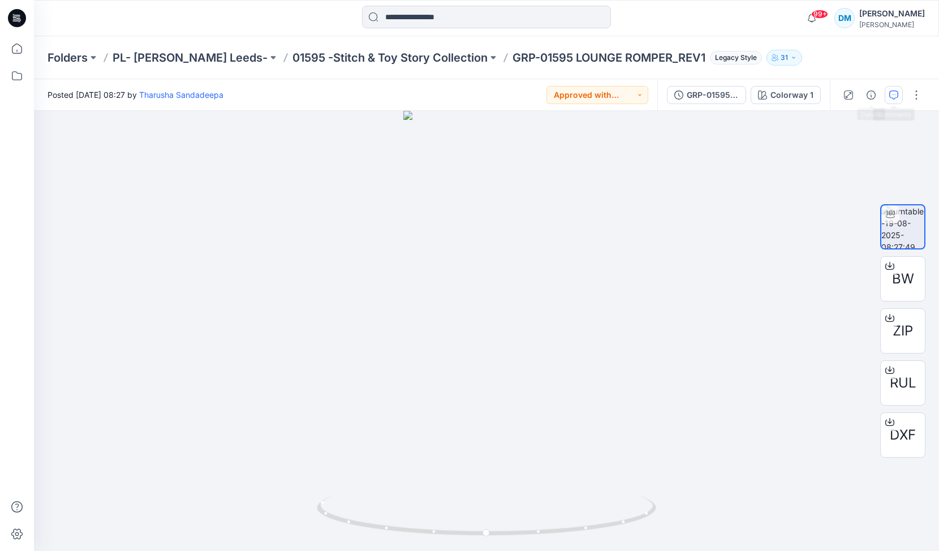
click at [894, 96] on icon "button" at bounding box center [893, 95] width 9 height 9
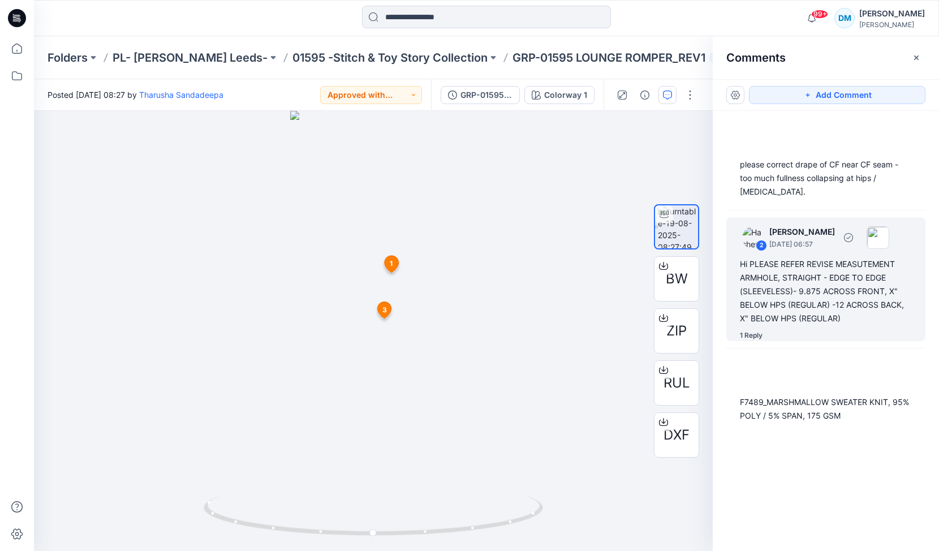
click at [802, 257] on div "Hi PLEASE REFER REVISE MEASUTEMENT ARMHOLE, STRAIGHT - EDGE TO EDGE (SLEEVELESS…" at bounding box center [826, 291] width 172 height 68
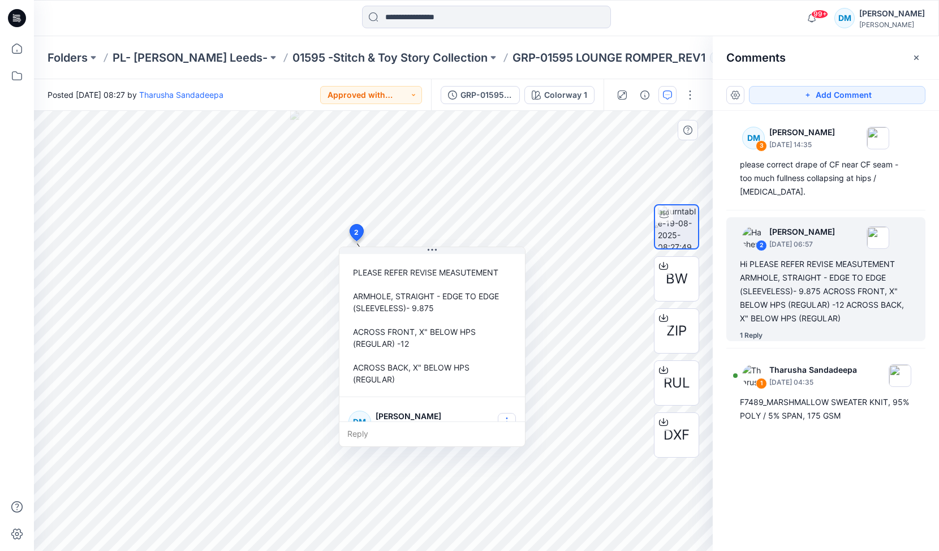
scroll to position [70, 0]
